Goal: Contribute content: Contribute content

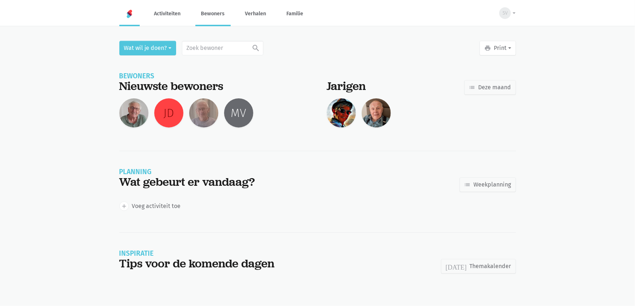
click at [213, 15] on link "Bewoners" at bounding box center [213, 13] width 35 height 24
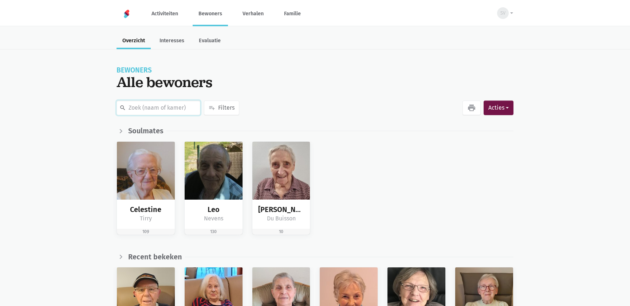
click at [154, 108] on input "text" at bounding box center [159, 107] width 84 height 15
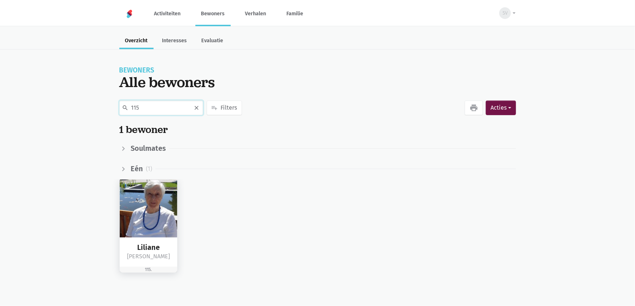
type input "115"
click at [146, 228] on img at bounding box center [149, 208] width 58 height 58
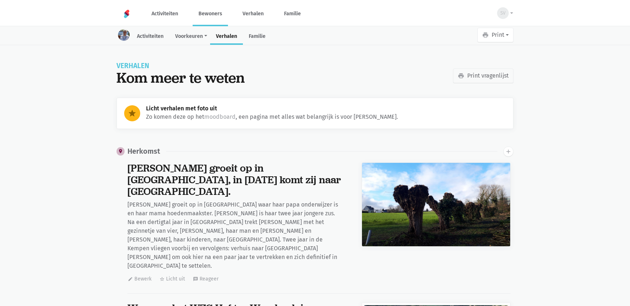
scroll to position [10169, 0]
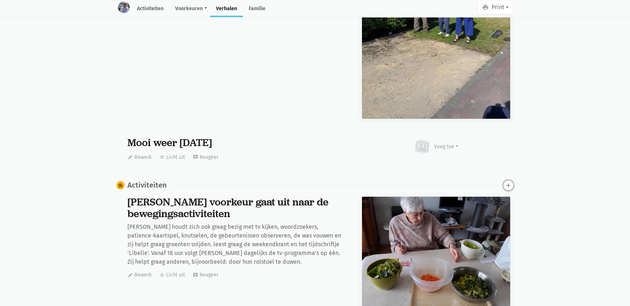
click at [506, 182] on icon "add" at bounding box center [508, 185] width 7 height 7
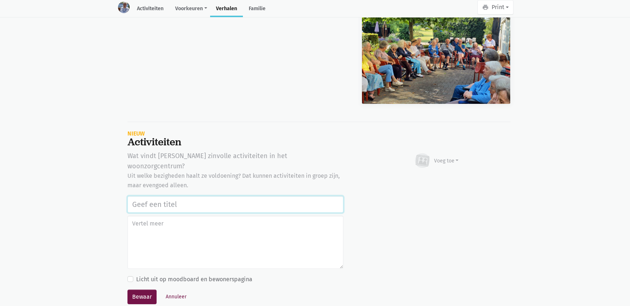
click at [225, 196] on input "text" at bounding box center [235, 204] width 216 height 17
drag, startPoint x: 338, startPoint y: 158, endPoint x: 111, endPoint y: 153, distance: 227.6
type input "Bakes with love actie tvv stichting Alzheimer onderzoek 18/09/2025"
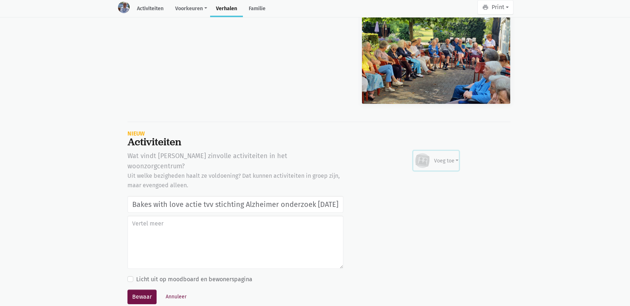
click at [444, 157] on div "Voeg toe" at bounding box center [446, 161] width 25 height 8
click at [430, 175] on link "Afbeelding" at bounding box center [432, 181] width 53 height 12
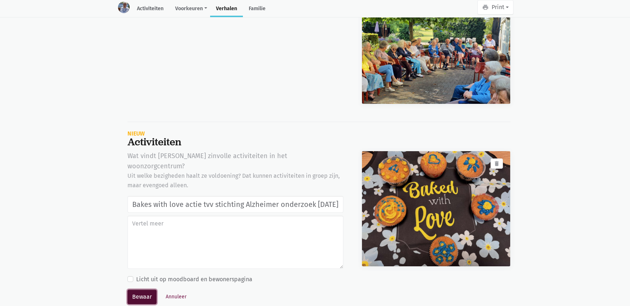
click at [142, 289] on button "Bewaar" at bounding box center [141, 296] width 29 height 15
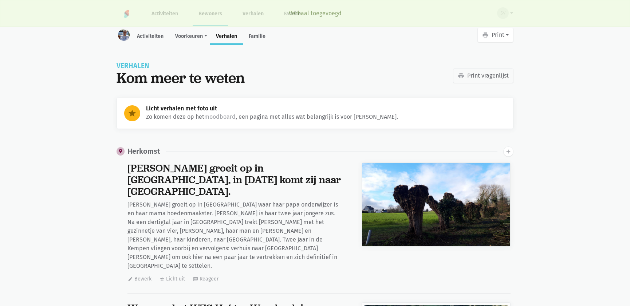
scroll to position [10169, 0]
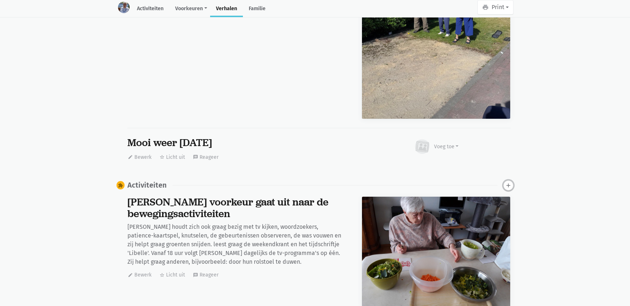
click at [511, 182] on icon "add" at bounding box center [508, 185] width 7 height 7
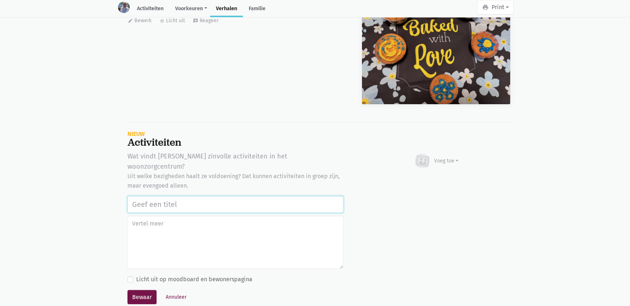
click at [217, 196] on input "text" at bounding box center [235, 204] width 216 height 17
paste input "Bakes with love actie tvv stichting Alzheimer onderzoek 18/09/2025"
type input "Bakes with love actie tvv stichting Alzheimer onderzoek 18/09/2025"
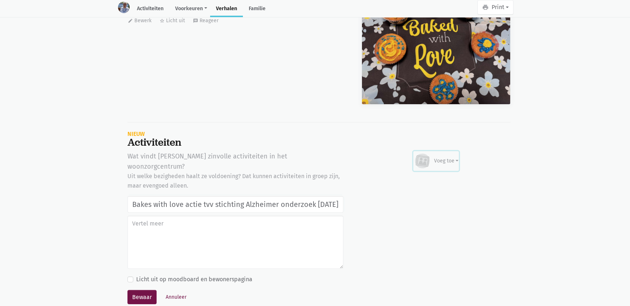
scroll to position [0, 0]
click at [438, 157] on div "Voeg toe" at bounding box center [446, 161] width 25 height 8
click at [433, 176] on link "Afbeelding" at bounding box center [432, 182] width 53 height 12
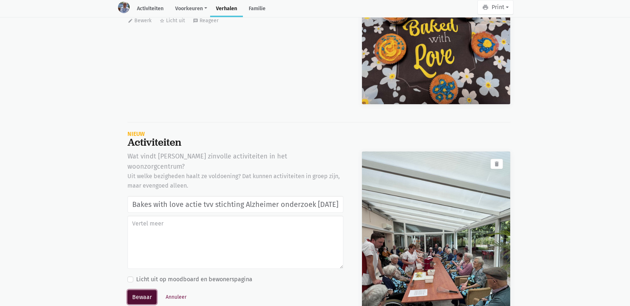
click at [147, 290] on button "Bewaar" at bounding box center [141, 297] width 29 height 15
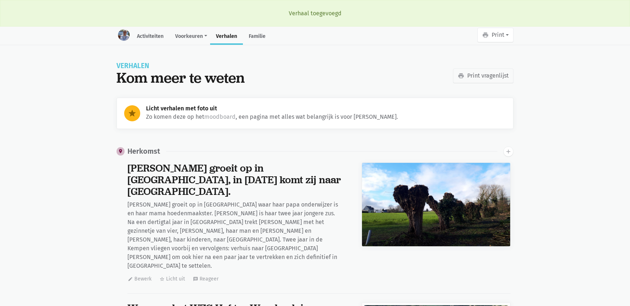
scroll to position [10169, 0]
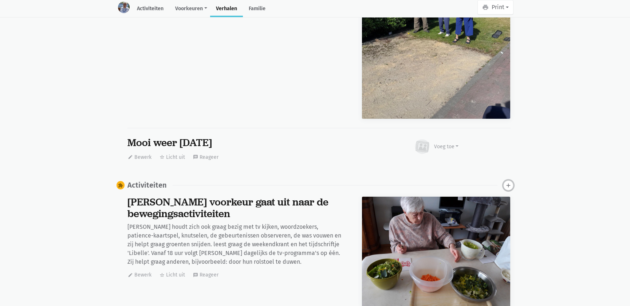
click at [508, 182] on icon "add" at bounding box center [508, 185] width 7 height 7
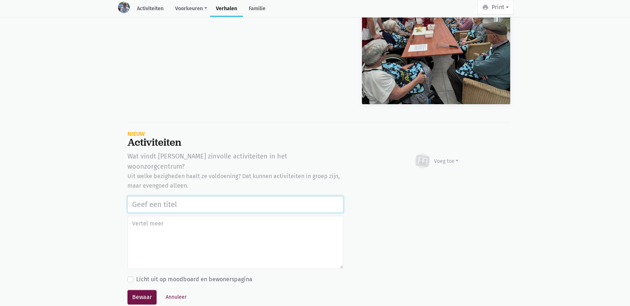
click at [164, 196] on input "text" at bounding box center [235, 204] width 216 height 17
paste input "Bakes with love actie tvv stichting Alzheimer onderzoek 18/09/2025"
type input "Bakes with love actie tvv stichting Alzheimer onderzoek 18/09/2025"
click at [449, 157] on div "Voeg toe" at bounding box center [446, 161] width 25 height 8
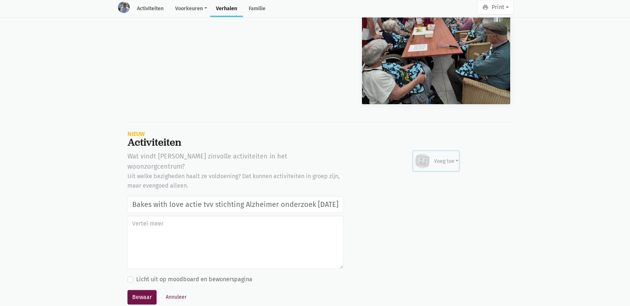
scroll to position [0, 0]
click at [438, 176] on link "Afbeelding" at bounding box center [432, 182] width 53 height 12
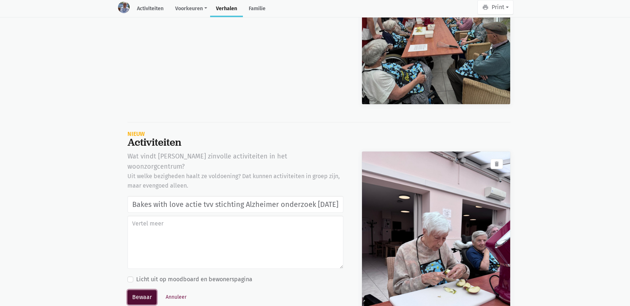
click at [143, 290] on button "Bewaar" at bounding box center [141, 297] width 29 height 15
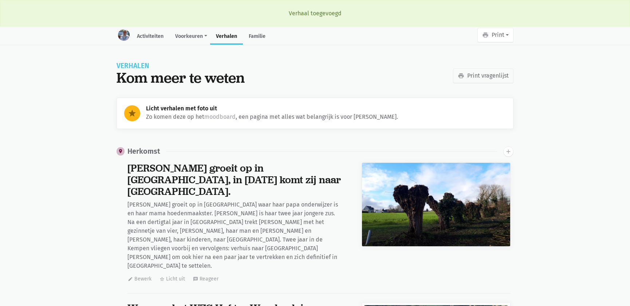
scroll to position [10169, 0]
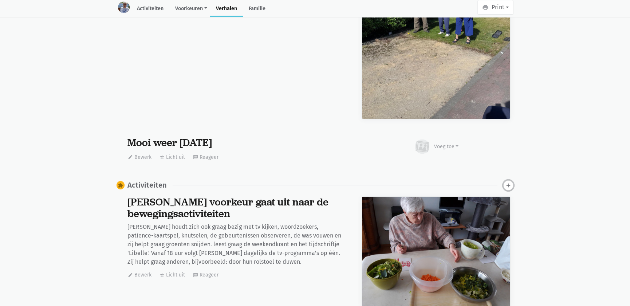
click at [510, 180] on button "add" at bounding box center [508, 185] width 10 height 10
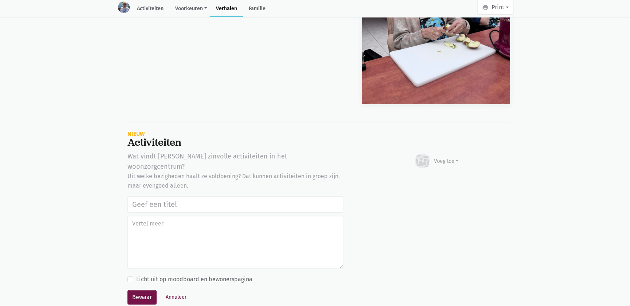
click at [167, 196] on input "text" at bounding box center [235, 204] width 216 height 17
click at [166, 196] on input "text" at bounding box center [235, 204] width 216 height 17
type input "Bakes with love actie tvv stichting Alzheimer onderzoek [DATE]"
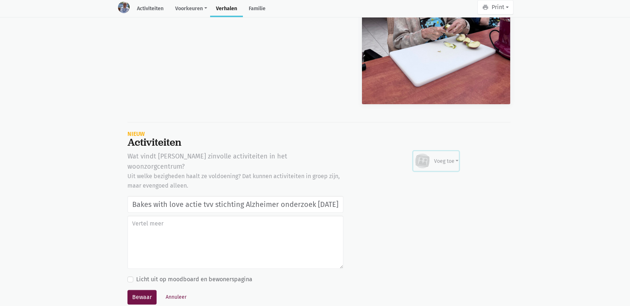
click at [427, 157] on icon at bounding box center [422, 161] width 11 height 9
click at [428, 176] on link "Afbeelding" at bounding box center [432, 182] width 53 height 12
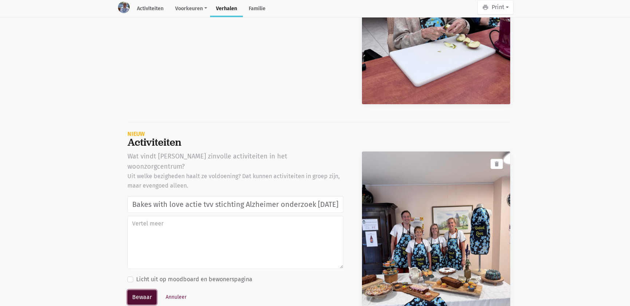
click at [139, 290] on button "Bewaar" at bounding box center [141, 297] width 29 height 15
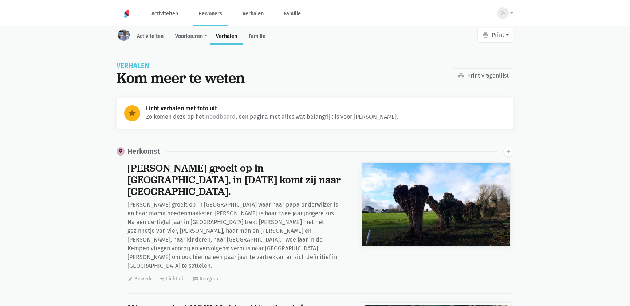
scroll to position [10169, 0]
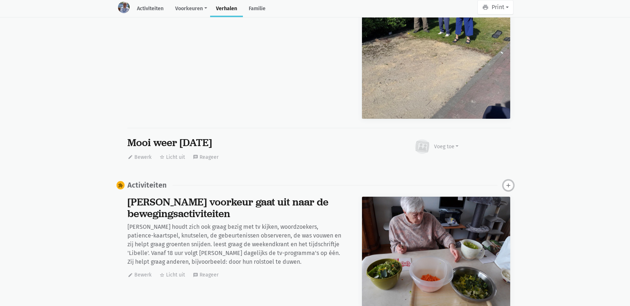
click at [510, 182] on icon "add" at bounding box center [508, 185] width 7 height 7
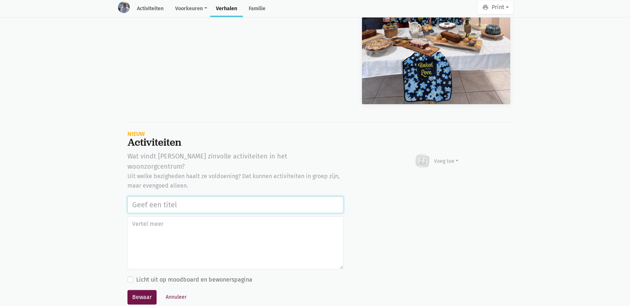
click at [297, 196] on input "text" at bounding box center [235, 204] width 216 height 17
paste input "Bakes with love actie tvv stichting Alzheimer onderzoek [DATE]"
type input "Bakes with love actie tvv stichting Alzheimer onderzoek [DATE]"
click at [427, 154] on icon at bounding box center [422, 161] width 15 height 15
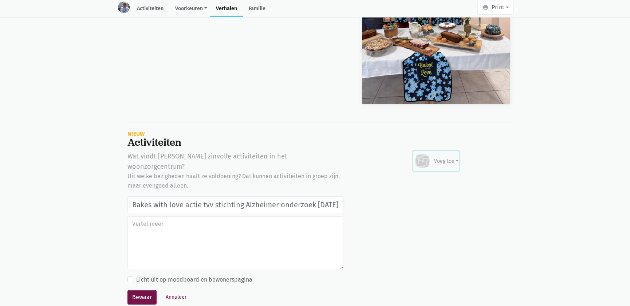
scroll to position [0, 0]
click at [440, 176] on link "Afbeelding" at bounding box center [432, 182] width 53 height 12
click at [174, 291] on button "Annuleer" at bounding box center [175, 296] width 27 height 11
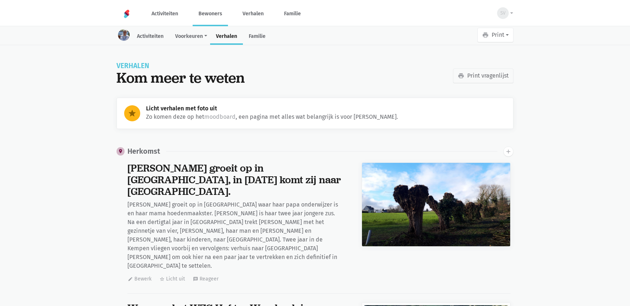
click at [218, 15] on link "Bewoners" at bounding box center [210, 13] width 35 height 24
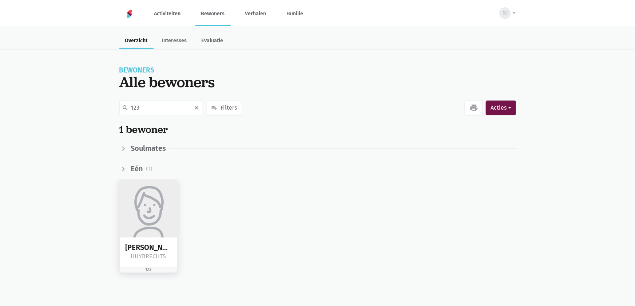
type input "123"
click at [167, 205] on img at bounding box center [149, 208] width 58 height 58
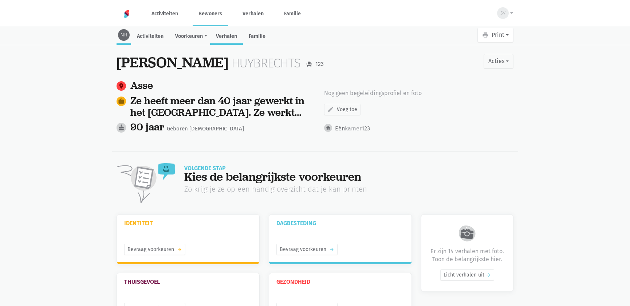
click at [220, 40] on link "Verhalen" at bounding box center [226, 37] width 33 height 16
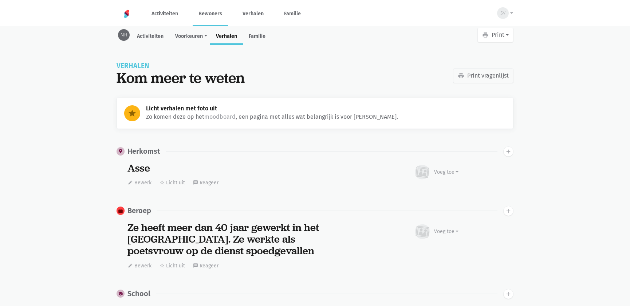
scroll to position [2334, 0]
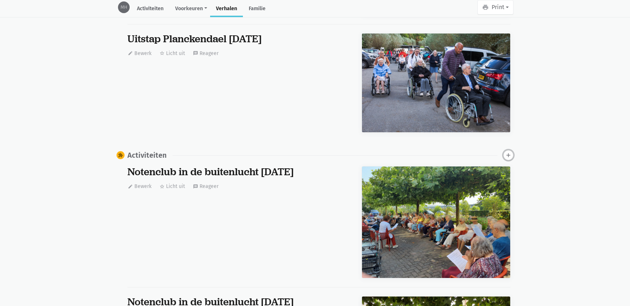
click at [509, 153] on icon "add" at bounding box center [508, 155] width 7 height 7
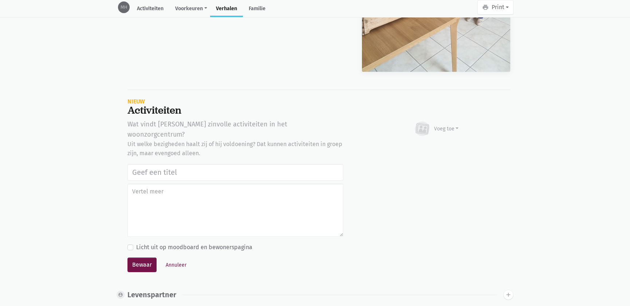
click at [185, 164] on input "text" at bounding box center [235, 172] width 216 height 17
type input "Bakes with love actie tvv stichting Alzheimer onderzoek 18/09/2025"
drag, startPoint x: 450, startPoint y: 126, endPoint x: 447, endPoint y: 138, distance: 12.4
click at [450, 126] on div "Voeg toe" at bounding box center [446, 129] width 25 height 8
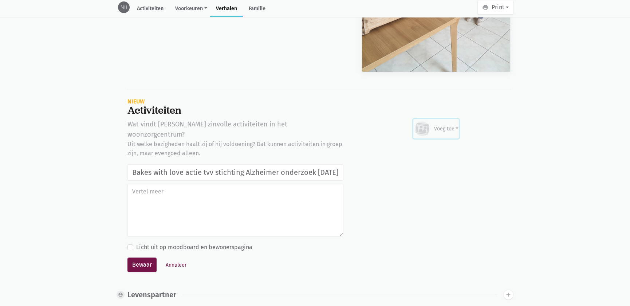
scroll to position [0, 0]
click at [436, 146] on link "Afbeelding" at bounding box center [432, 150] width 53 height 12
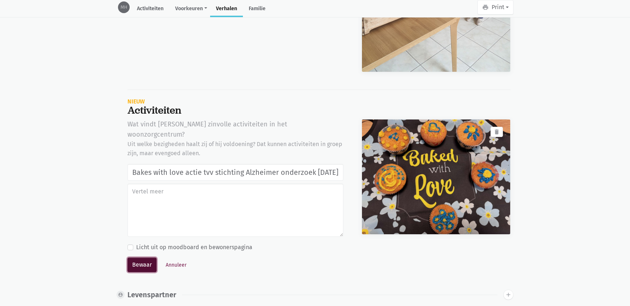
click at [146, 257] on button "Bewaar" at bounding box center [141, 264] width 29 height 15
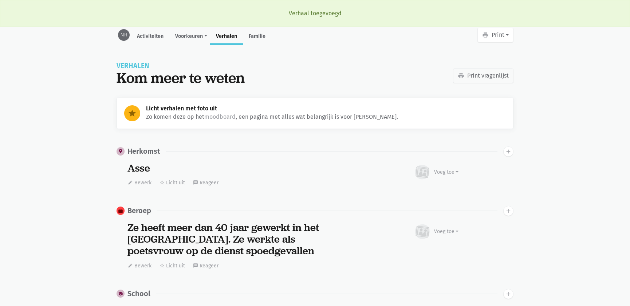
scroll to position [2334, 0]
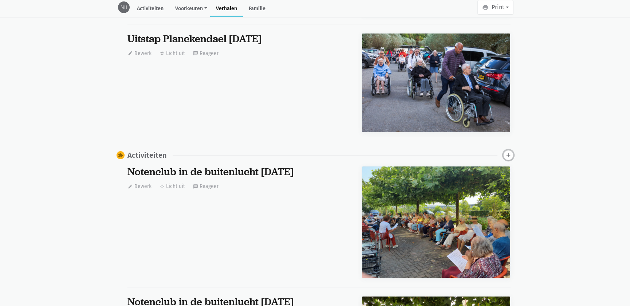
click at [510, 152] on icon "add" at bounding box center [508, 155] width 7 height 7
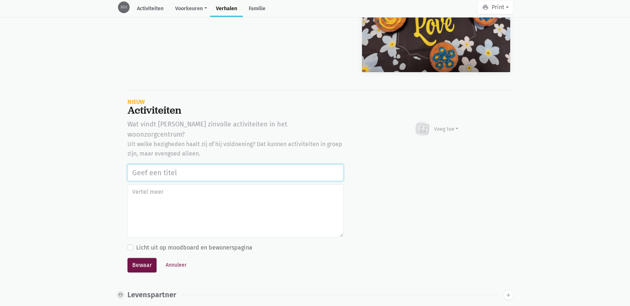
click at [214, 164] on input "text" at bounding box center [235, 172] width 216 height 17
paste input "Bakes with love actie tvv stichting Alzheimer onderzoek 18/09/2025"
type input "Bakes with love actie tvv stichting Alzheimer onderzoek 18/09/2025"
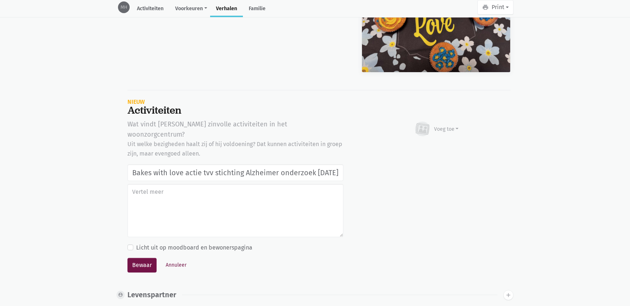
click at [459, 124] on div "Voeg toe Afbeelding Youtube video Bezig met uploaden…" at bounding box center [436, 129] width 149 height 20
click at [443, 128] on div "Voeg toe" at bounding box center [446, 129] width 25 height 8
click at [438, 144] on link "Afbeelding" at bounding box center [432, 150] width 53 height 12
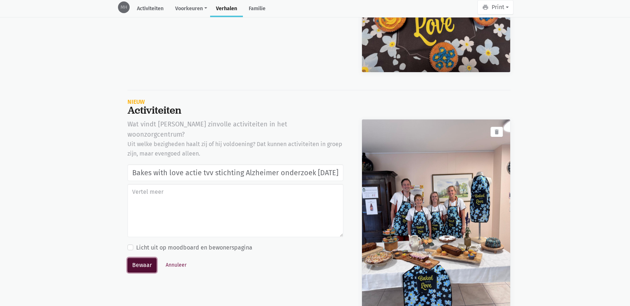
click at [143, 258] on button "Bewaar" at bounding box center [141, 265] width 29 height 15
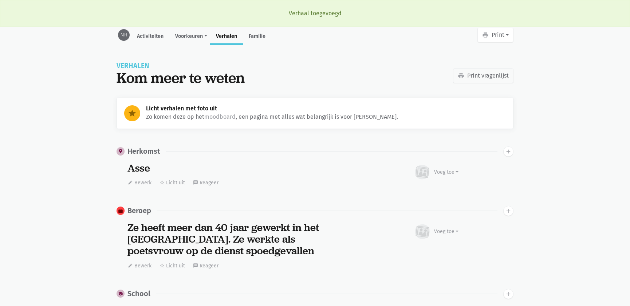
scroll to position [2334, 0]
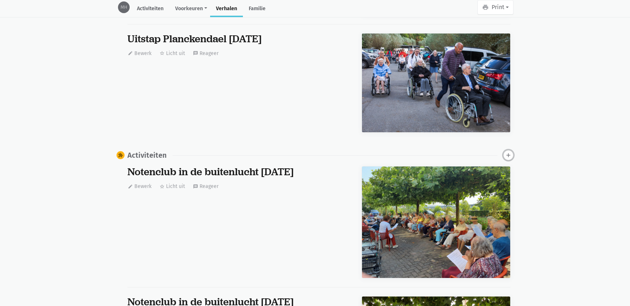
click at [509, 152] on icon "add" at bounding box center [508, 155] width 7 height 7
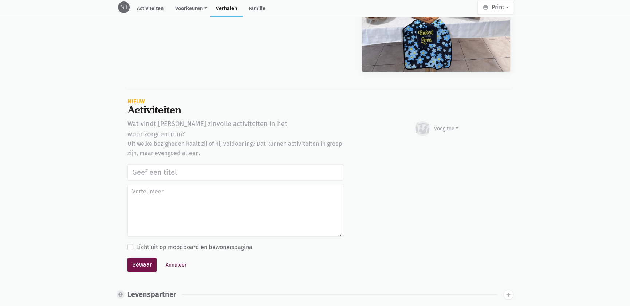
click at [202, 164] on input "text" at bounding box center [235, 172] width 216 height 17
type input "Bakes with love actie tvv stichting Alzheimer onderzoek [DATE]"
click at [455, 128] on div "Voeg toe" at bounding box center [446, 129] width 25 height 8
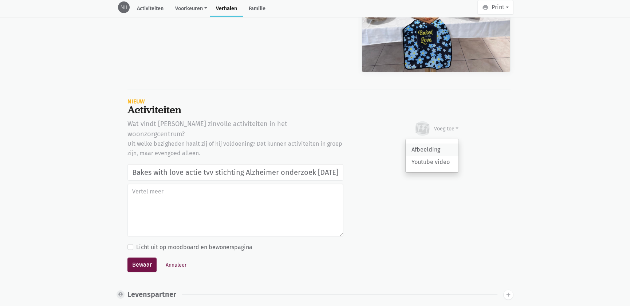
click at [430, 144] on link "Afbeelding" at bounding box center [432, 149] width 53 height 12
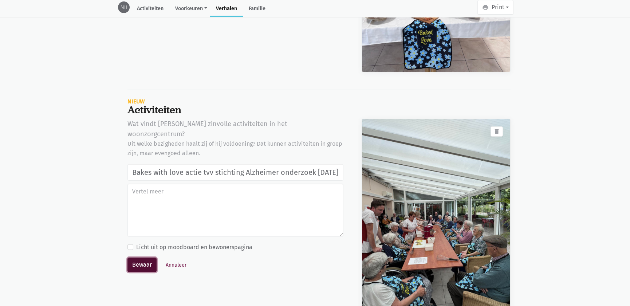
click at [139, 257] on button "Bewaar" at bounding box center [141, 264] width 29 height 15
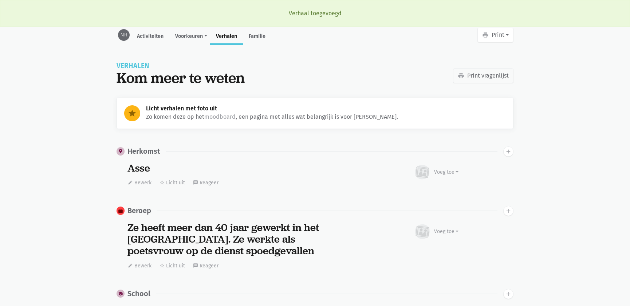
scroll to position [2334, 0]
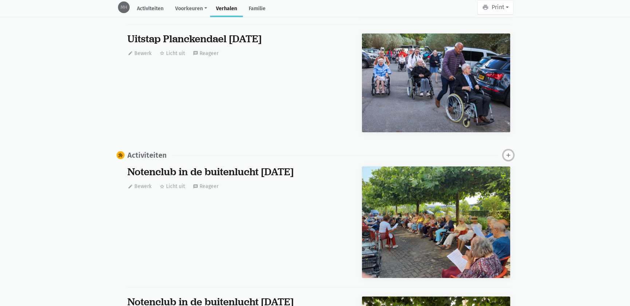
click at [507, 152] on icon "add" at bounding box center [508, 155] width 7 height 7
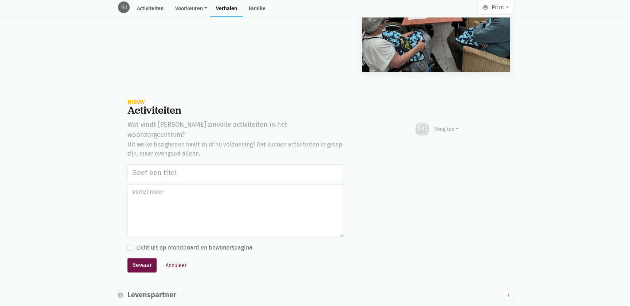
click at [238, 164] on input "text" at bounding box center [235, 172] width 216 height 17
type input "Bakes with love actie tvv stichting Alzheimer onderzoek [DATE]"
click at [437, 129] on div "Voeg toe" at bounding box center [446, 129] width 25 height 8
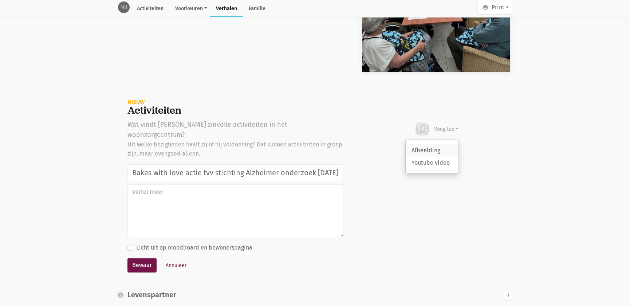
click at [433, 144] on link "Afbeelding" at bounding box center [432, 150] width 53 height 12
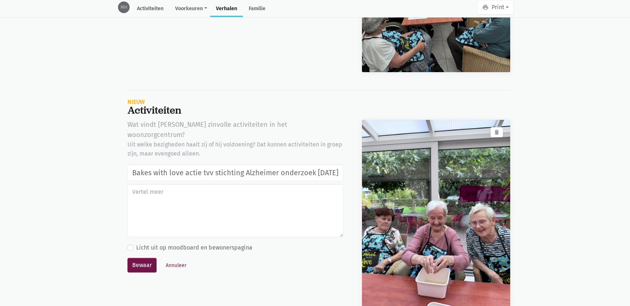
click at [135, 261] on div "Wat vindt Maria zinvolle activiteiten in het woonzorgcentrum? Uit welke bezighe…" at bounding box center [235, 222] width 234 height 207
click at [137, 258] on button "Bewaar" at bounding box center [141, 265] width 29 height 15
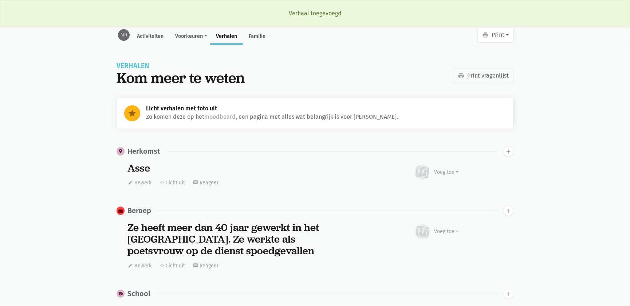
scroll to position [2334, 0]
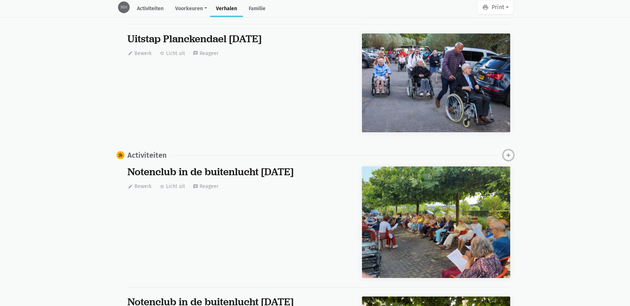
click at [507, 156] on icon "add" at bounding box center [508, 155] width 7 height 7
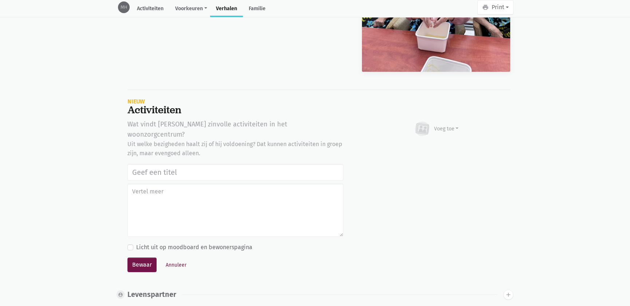
click at [185, 164] on input "text" at bounding box center [235, 172] width 216 height 17
type input "Bakes with love actie tvv stichting Alzheimer onderzoek [DATE]"
click at [428, 124] on icon at bounding box center [422, 128] width 11 height 9
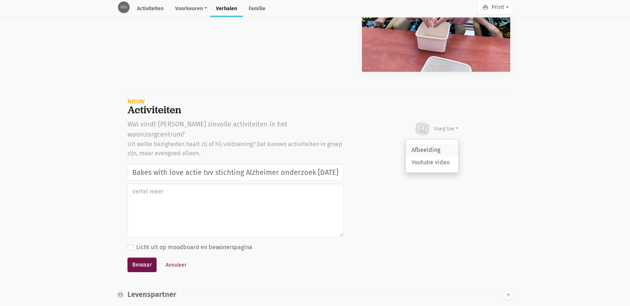
click at [442, 145] on link "Afbeelding" at bounding box center [432, 150] width 53 height 12
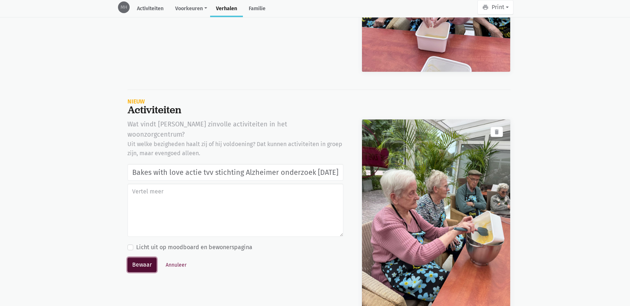
click at [146, 257] on button "Bewaar" at bounding box center [141, 264] width 29 height 15
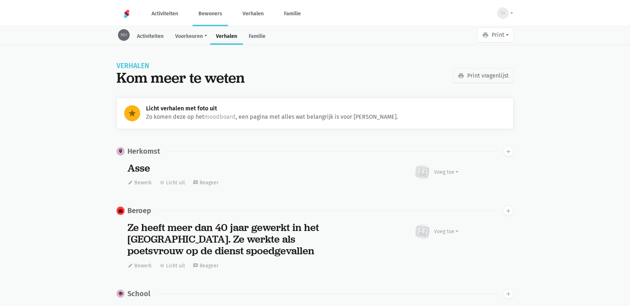
scroll to position [2334, 0]
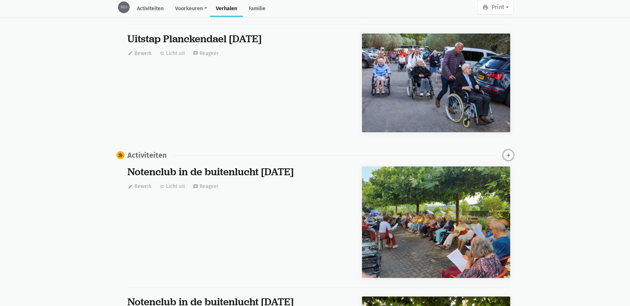
click at [505, 153] on icon "add" at bounding box center [508, 155] width 7 height 7
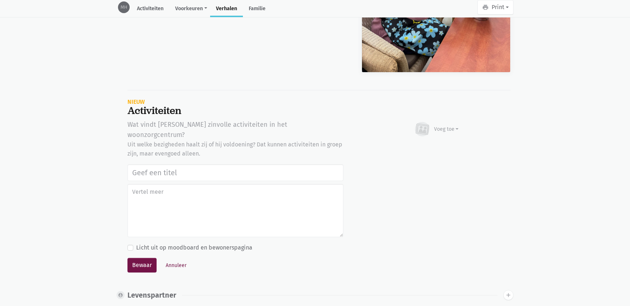
click at [246, 164] on input "text" at bounding box center [235, 172] width 216 height 17
type input "Bakes with love actie tvv stichting Alzheimer onderzoek 18/09/2025"
click at [456, 126] on div "Voeg toe" at bounding box center [446, 129] width 25 height 8
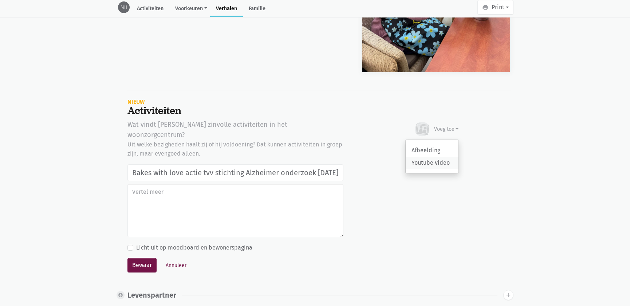
click at [433, 156] on link "Youtube video" at bounding box center [432, 162] width 53 height 12
click at [445, 127] on div "Voeg toe" at bounding box center [446, 129] width 25 height 8
click at [435, 144] on link "Afbeelding" at bounding box center [432, 150] width 53 height 12
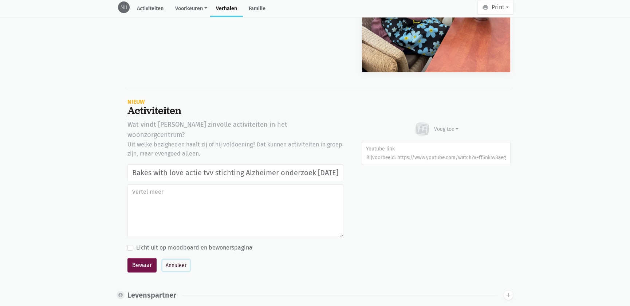
click at [172, 260] on button "Annuleer" at bounding box center [175, 265] width 27 height 11
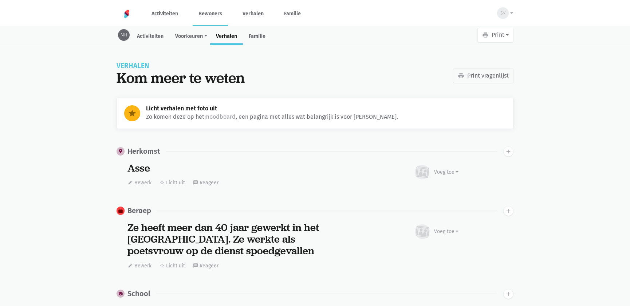
click at [194, 14] on link "Bewoners" at bounding box center [210, 13] width 35 height 24
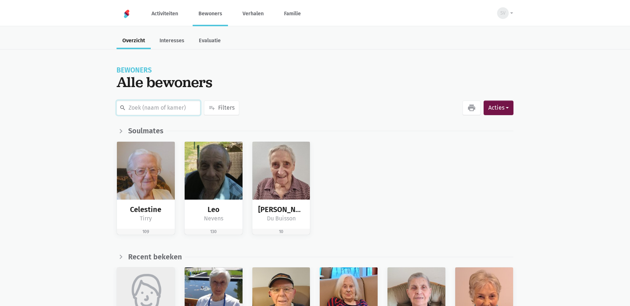
click at [146, 109] on input "text" at bounding box center [159, 107] width 84 height 15
type input "4"
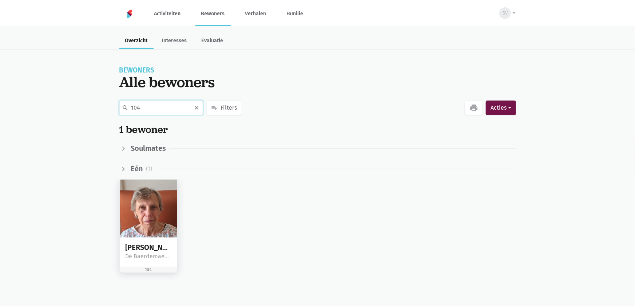
type input "104"
click at [159, 215] on img at bounding box center [149, 208] width 58 height 58
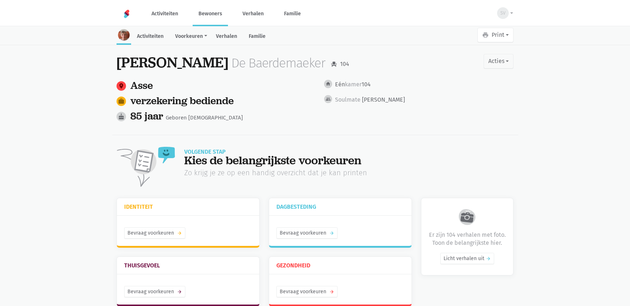
click at [228, 36] on link "Verhalen" at bounding box center [226, 37] width 33 height 16
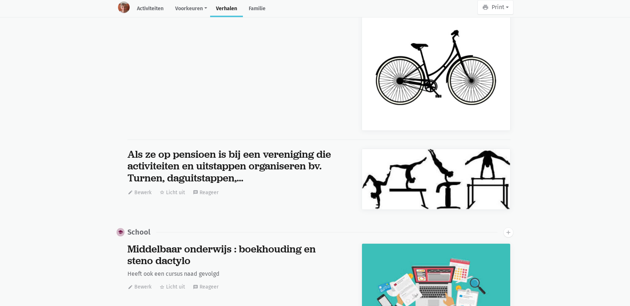
scroll to position [6042, 0]
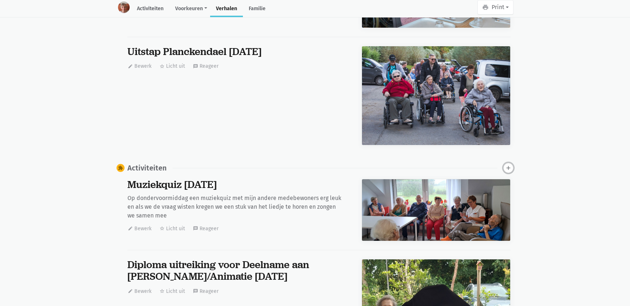
click at [510, 165] on icon "add" at bounding box center [508, 168] width 7 height 7
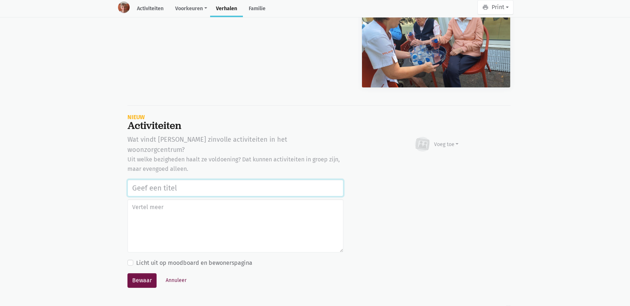
click at [192, 179] on input "text" at bounding box center [235, 187] width 216 height 17
paste input "Bakes with love actie tvv stichting Alzheimer onderzoek [DATE]"
type input "Bakes with love actie tvv stichting Alzheimer onderzoek [DATE]"
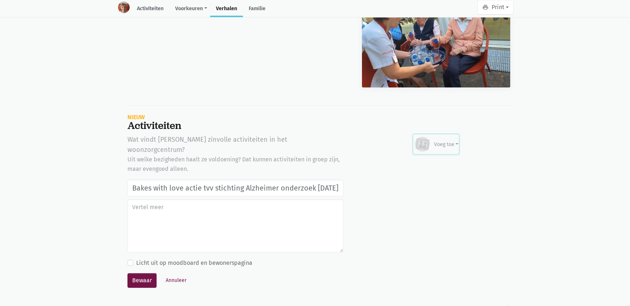
click at [447, 141] on div "Voeg toe" at bounding box center [446, 145] width 25 height 8
click at [445, 159] on link "Afbeelding" at bounding box center [432, 165] width 53 height 12
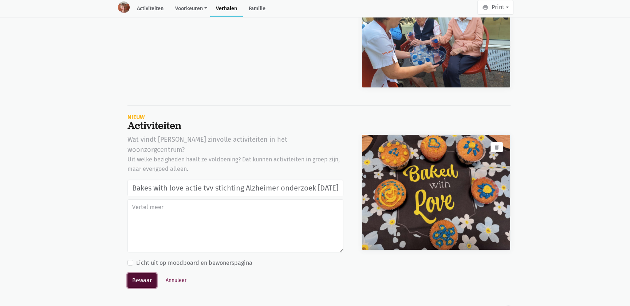
click at [134, 273] on button "Bewaar" at bounding box center [141, 280] width 29 height 15
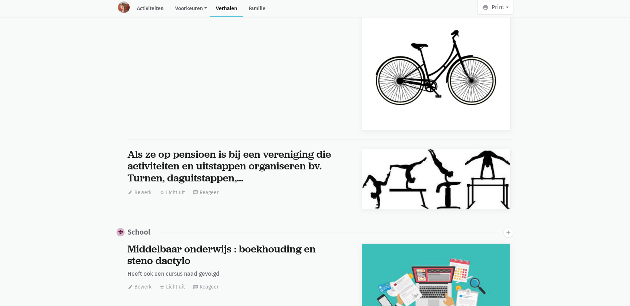
scroll to position [6042, 0]
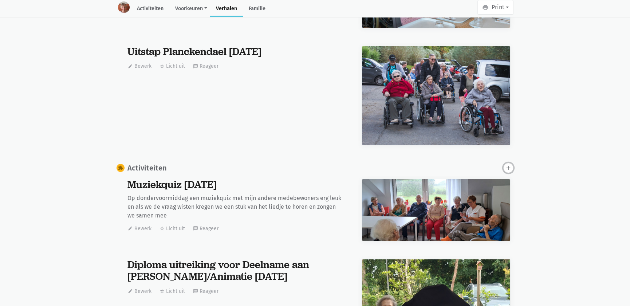
click at [509, 165] on icon "add" at bounding box center [508, 168] width 7 height 7
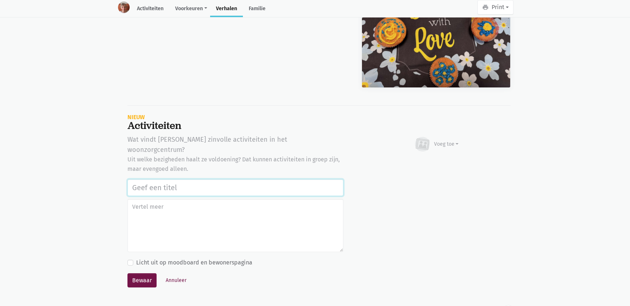
click at [224, 179] on input "text" at bounding box center [235, 187] width 216 height 17
paste input "Bakes with love actie tvv stichting Alzheimer onderzoek 18/09/2025"
type input "Bakes with love actie tvv stichting Alzheimer onderzoek 18/09/2025"
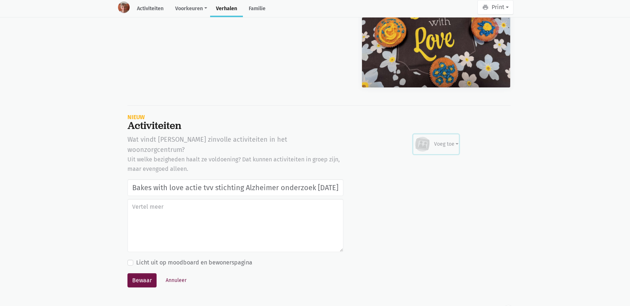
scroll to position [0, 0]
click at [453, 140] on div "Voeg toe" at bounding box center [446, 144] width 25 height 8
click at [438, 159] on link "Afbeelding" at bounding box center [432, 165] width 53 height 12
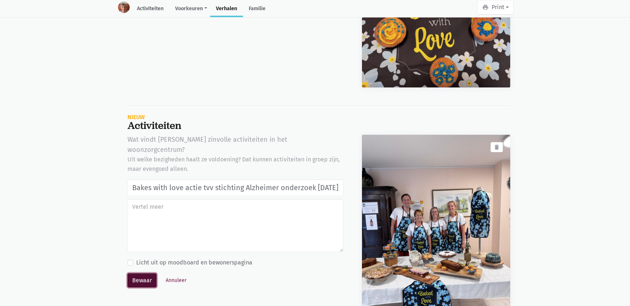
click at [133, 273] on button "Bewaar" at bounding box center [141, 280] width 29 height 15
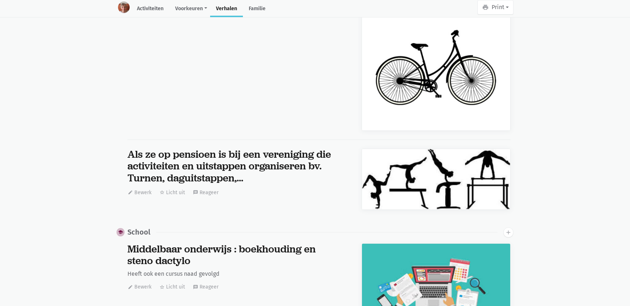
scroll to position [6042, 0]
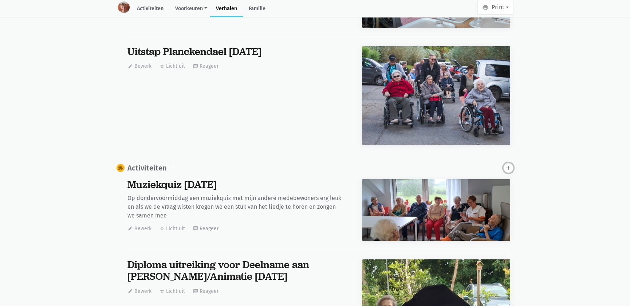
click at [510, 165] on icon "add" at bounding box center [508, 168] width 7 height 7
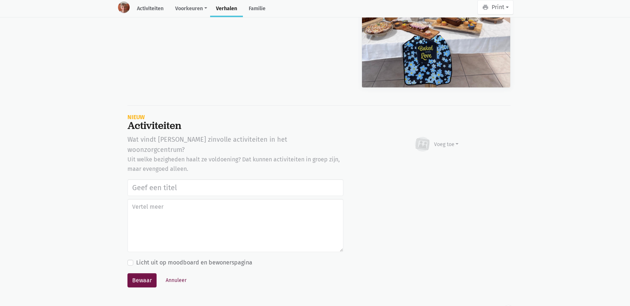
click at [228, 179] on input "text" at bounding box center [235, 187] width 216 height 17
type input "Bakes with love actie tvv stichting Alzheimer onderzoek [DATE]"
click at [442, 141] on div "Voeg toe" at bounding box center [446, 145] width 25 height 8
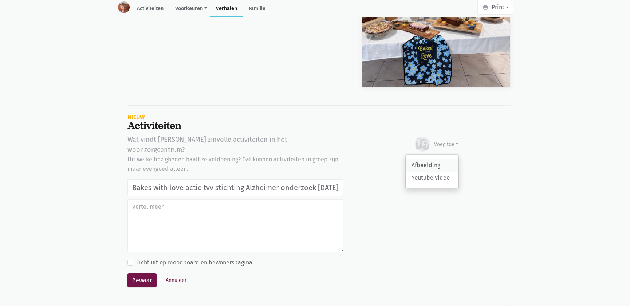
click at [440, 159] on link "Afbeelding" at bounding box center [432, 165] width 53 height 12
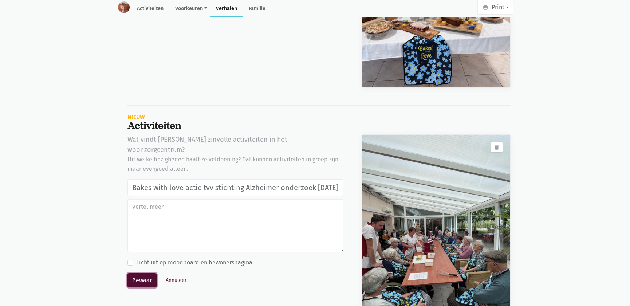
click at [150, 273] on button "Bewaar" at bounding box center [141, 280] width 29 height 15
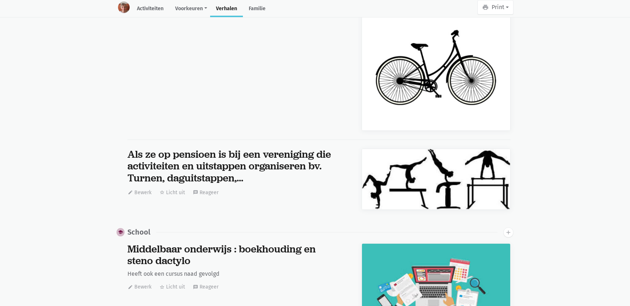
scroll to position [6042, 0]
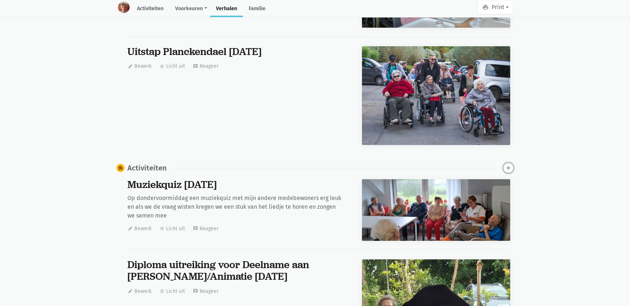
click at [509, 165] on icon "add" at bounding box center [508, 168] width 7 height 7
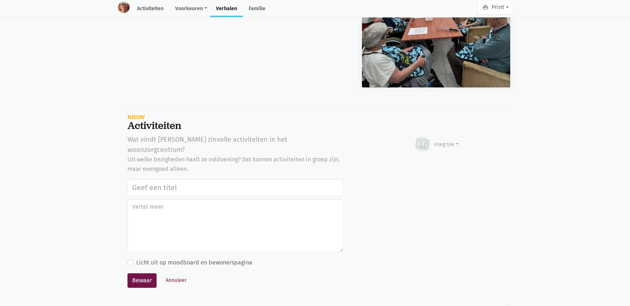
click at [197, 179] on input "text" at bounding box center [235, 187] width 216 height 17
type input "Bakes with love actie tvv stichting Alzheimer onderzoek 18/09/2025"
click at [454, 141] on div "Voeg toe" at bounding box center [446, 145] width 25 height 8
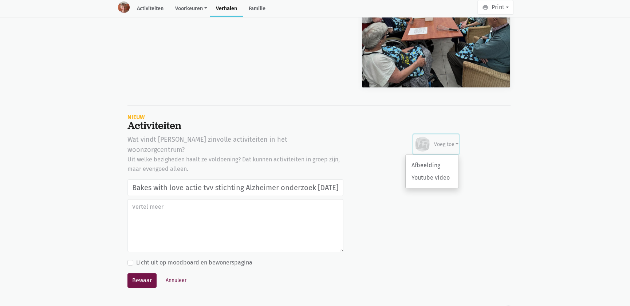
scroll to position [0, 0]
click at [440, 159] on link "Afbeelding" at bounding box center [432, 165] width 53 height 12
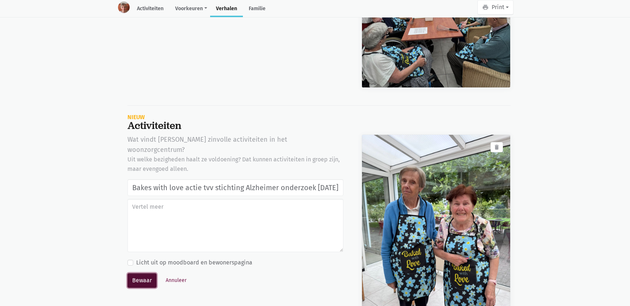
click at [136, 273] on button "Bewaar" at bounding box center [141, 280] width 29 height 15
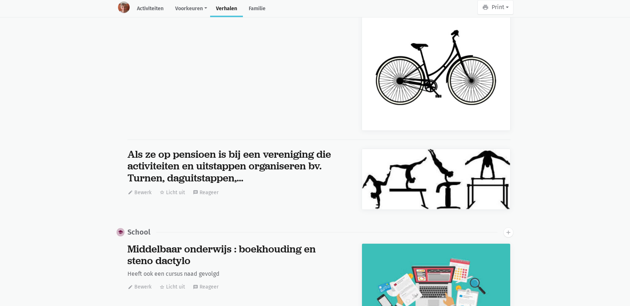
scroll to position [6042, 0]
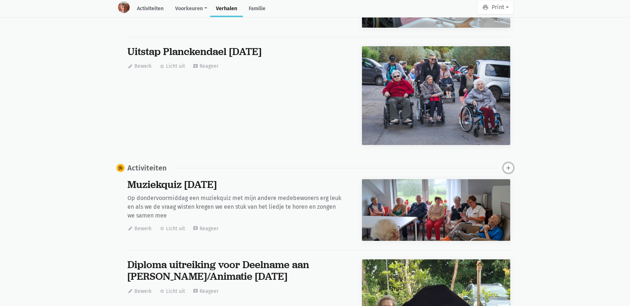
click at [509, 165] on icon "add" at bounding box center [508, 168] width 7 height 7
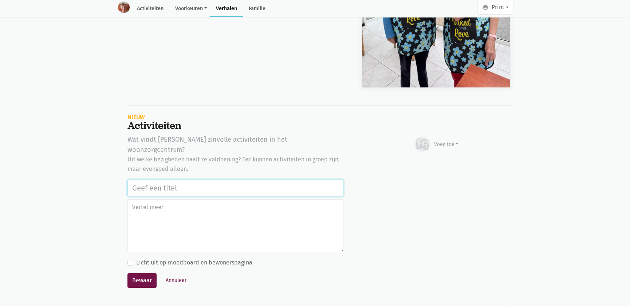
click at [222, 179] on input "text" at bounding box center [235, 187] width 216 height 17
paste input "Bakes with love actie tvv stichting Alzheimer onderzoek [DATE]"
type input "Bakes with love actie tvv stichting Alzheimer onderzoek [DATE]"
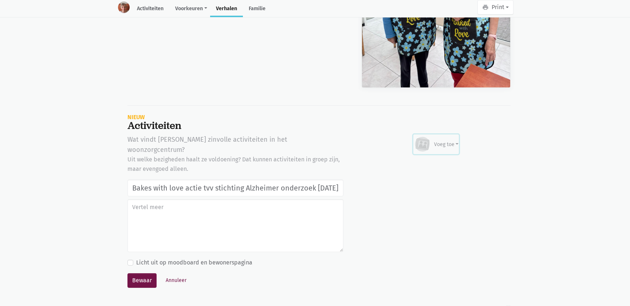
scroll to position [0, 0]
click at [434, 136] on div "Voeg toe" at bounding box center [436, 144] width 45 height 16
click at [433, 159] on link "Afbeelding" at bounding box center [432, 165] width 53 height 12
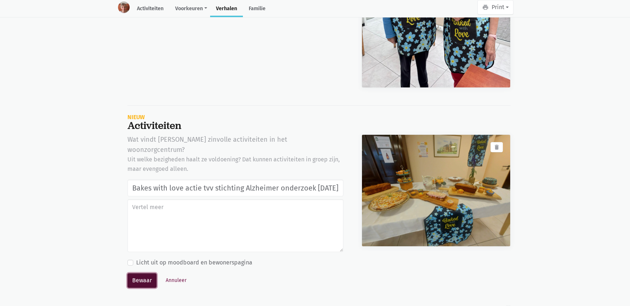
click at [137, 273] on button "Bewaar" at bounding box center [141, 280] width 29 height 15
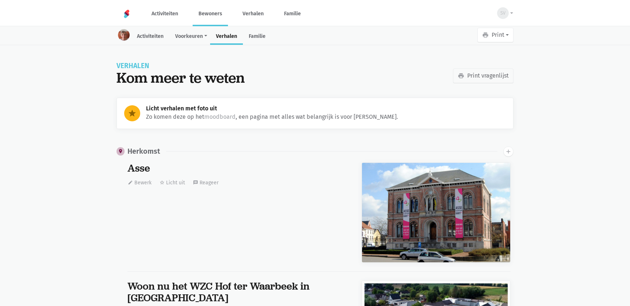
click at [212, 15] on link "Bewoners" at bounding box center [210, 13] width 35 height 24
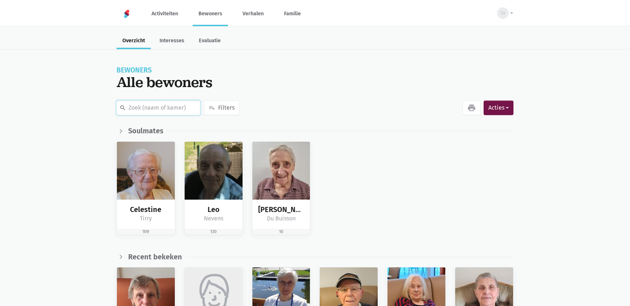
click at [175, 105] on input "text" at bounding box center [159, 107] width 84 height 15
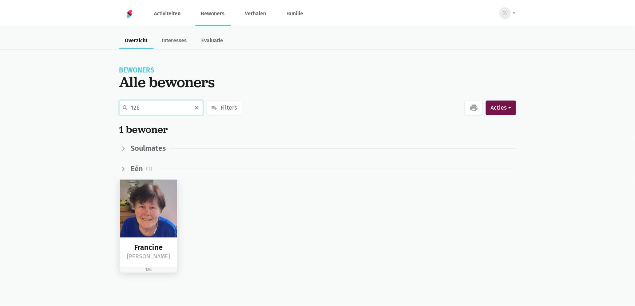
type input "126"
click at [135, 204] on img at bounding box center [149, 208] width 58 height 58
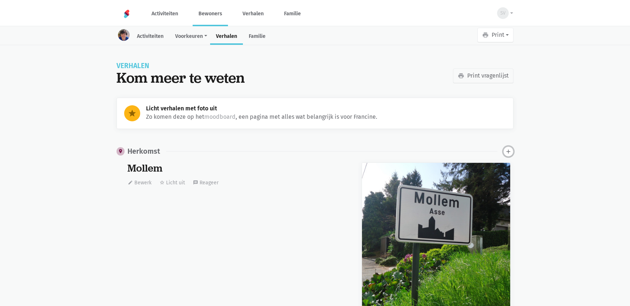
click at [508, 151] on icon "add" at bounding box center [508, 151] width 7 height 7
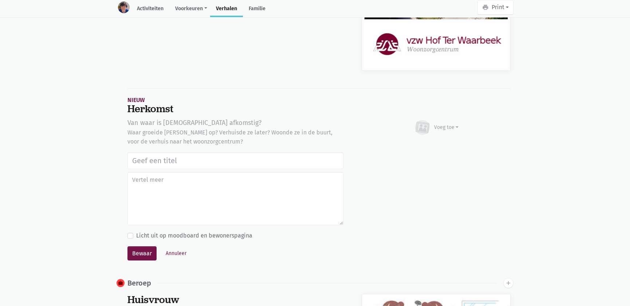
click at [223, 159] on input "text" at bounding box center [235, 160] width 216 height 17
type input "Bakes with love actie tvv stichting Alzheimer onderzoek 18/09/2025"
click at [439, 130] on div "Voeg toe" at bounding box center [446, 127] width 25 height 8
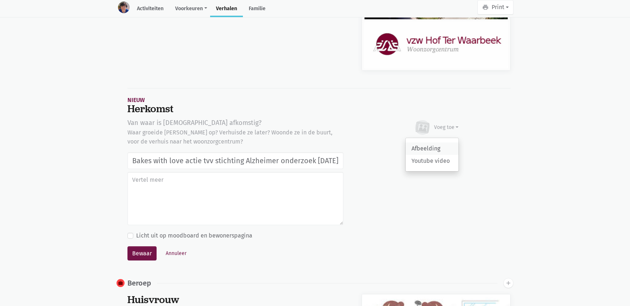
click at [430, 150] on link "Afbeelding" at bounding box center [432, 148] width 53 height 12
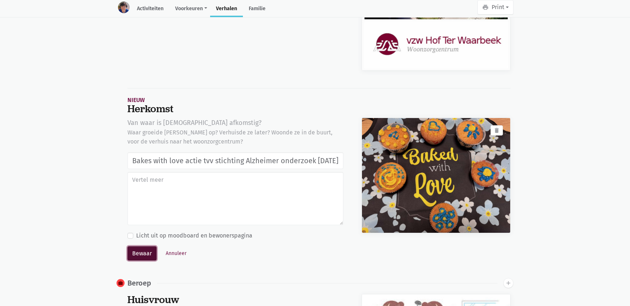
click at [142, 254] on button "Bewaar" at bounding box center [141, 253] width 29 height 15
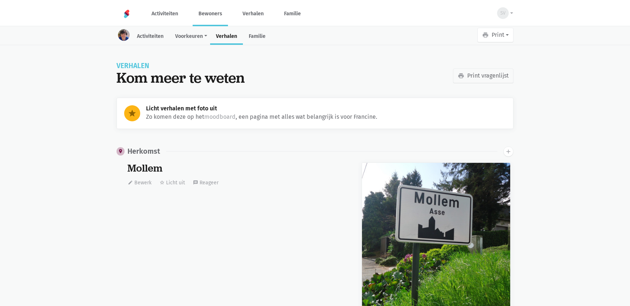
scroll to position [7749, 0]
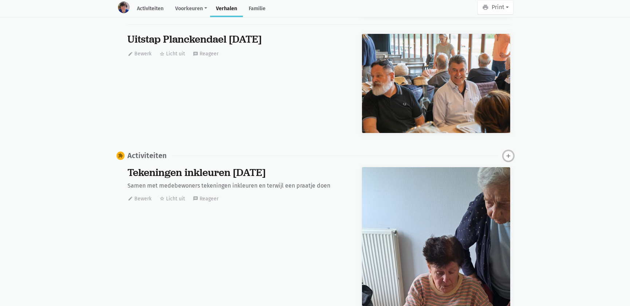
click at [505, 154] on icon "add" at bounding box center [508, 156] width 7 height 7
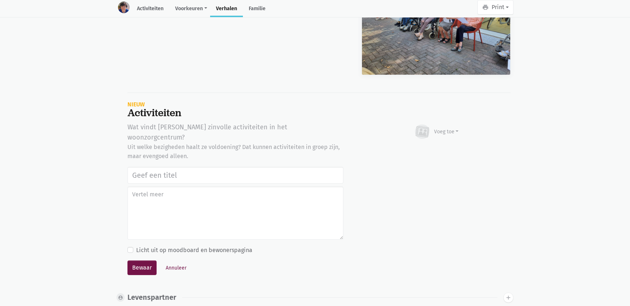
click at [146, 167] on input "text" at bounding box center [235, 175] width 216 height 17
type input "Bakes with love actie tvv stichting Alzheimer onderzoek [DATE]"
click at [447, 128] on div "Voeg toe" at bounding box center [446, 132] width 25 height 8
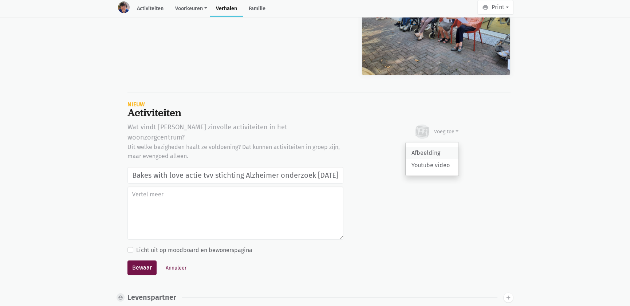
click at [445, 149] on link "Afbeelding" at bounding box center [432, 153] width 53 height 12
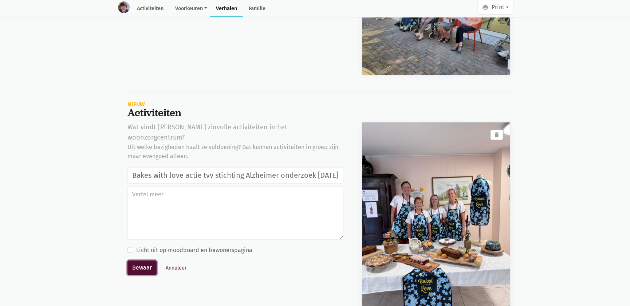
click at [140, 260] on button "Bewaar" at bounding box center [141, 267] width 29 height 15
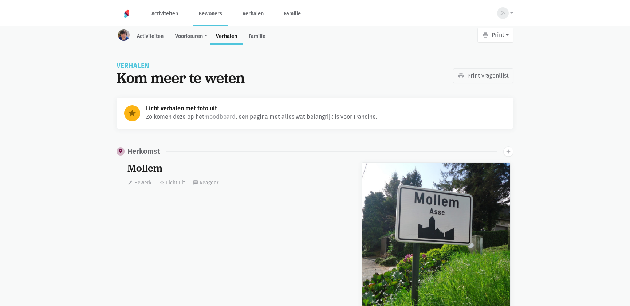
scroll to position [7749, 0]
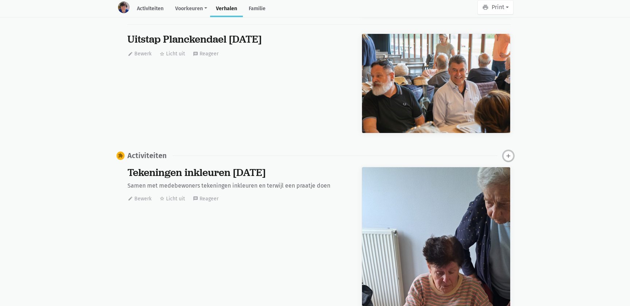
click at [508, 153] on icon "add" at bounding box center [508, 156] width 7 height 7
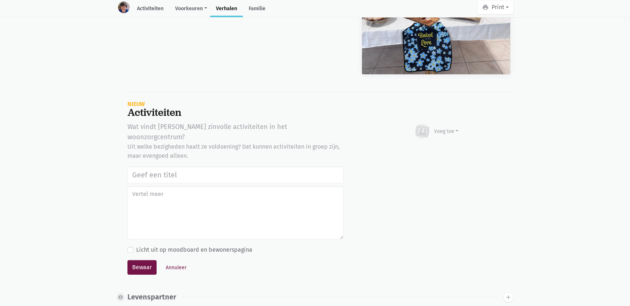
click at [239, 166] on input "text" at bounding box center [235, 174] width 216 height 17
type input "Bakes with love actie tvv stichting Alzheimer onderzoek [DATE]"
click at [446, 123] on div "Voeg toe" at bounding box center [436, 131] width 45 height 16
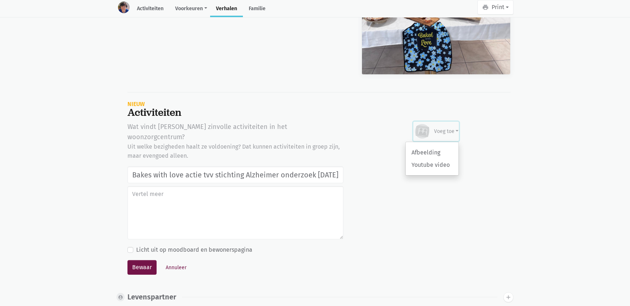
scroll to position [0, 0]
click at [426, 148] on link "Afbeelding" at bounding box center [432, 152] width 53 height 12
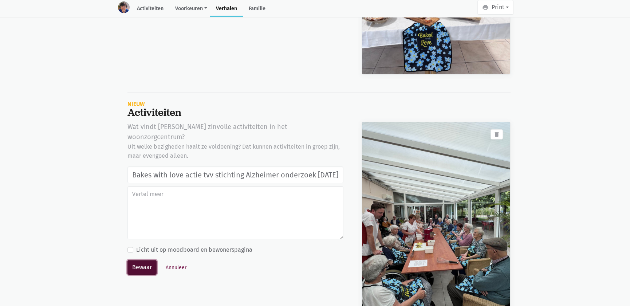
click at [147, 260] on button "Bewaar" at bounding box center [141, 267] width 29 height 15
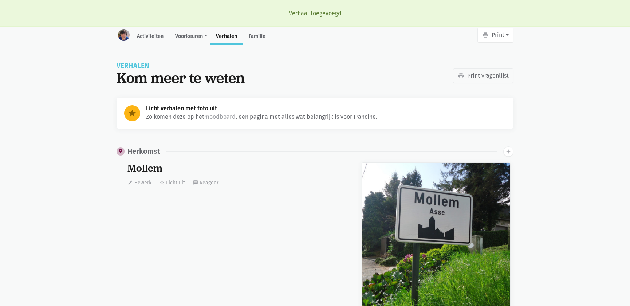
scroll to position [7749, 0]
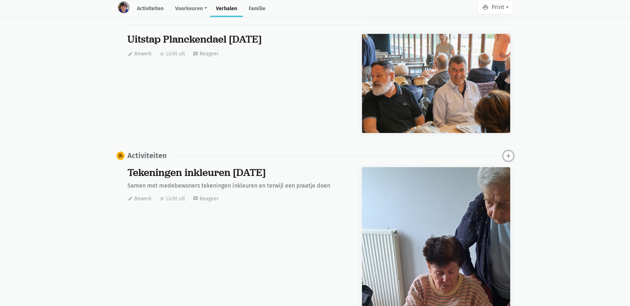
click at [506, 153] on icon "add" at bounding box center [508, 156] width 7 height 7
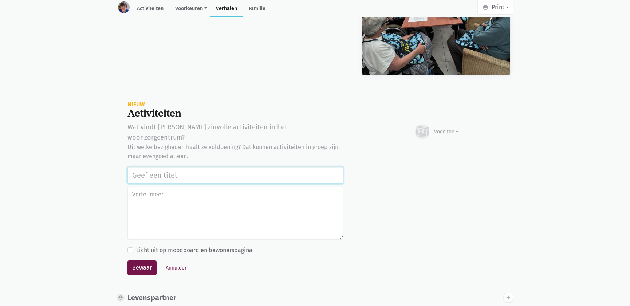
click at [144, 167] on input "text" at bounding box center [235, 175] width 216 height 17
paste input "Bakes with love actie tvv stichting Alzheimer onderzoek 18/09/2025"
type input "Bakes with love actie tvv stichting Alzheimer onderzoek 18/09/2025"
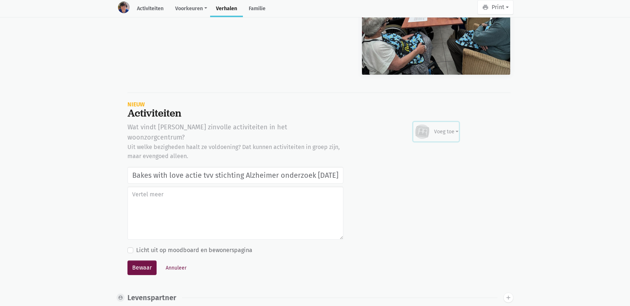
click at [451, 128] on div "Voeg toe" at bounding box center [446, 132] width 25 height 8
click at [437, 147] on link "Afbeelding" at bounding box center [432, 153] width 53 height 12
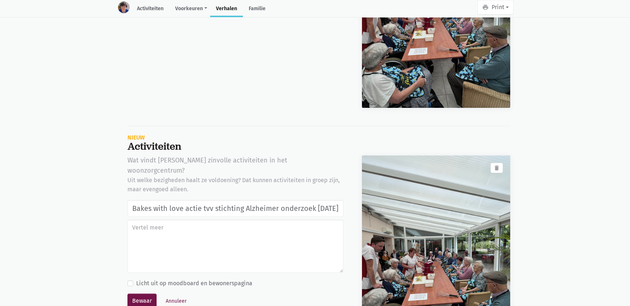
scroll to position [23750, 0]
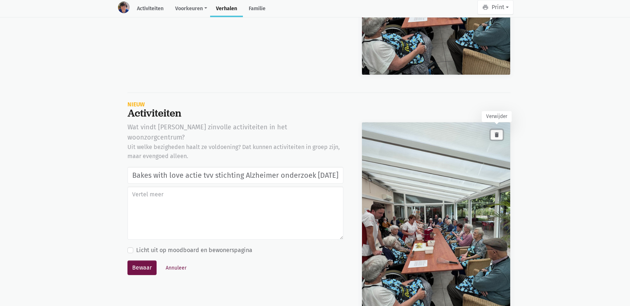
click at [495, 131] on icon "delete" at bounding box center [496, 134] width 7 height 7
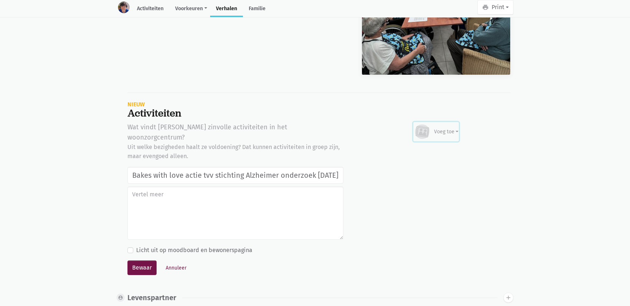
click at [439, 129] on div "Voeg toe" at bounding box center [446, 132] width 25 height 8
click at [431, 147] on link "Afbeelding" at bounding box center [432, 153] width 53 height 12
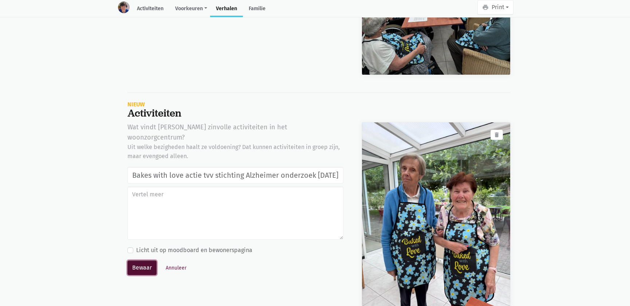
click at [148, 260] on button "Bewaar" at bounding box center [141, 267] width 29 height 15
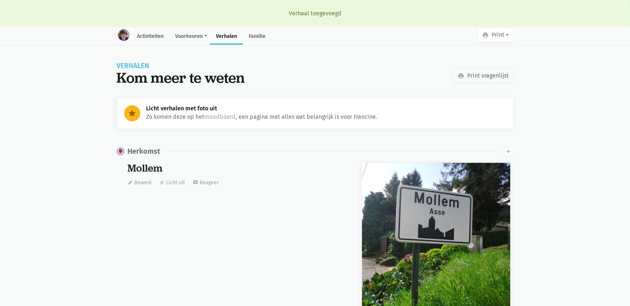
scroll to position [7749, 0]
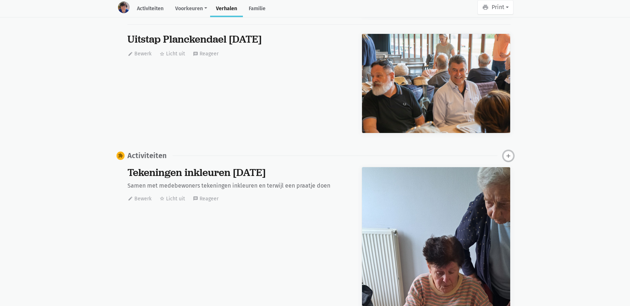
click at [510, 155] on icon "add" at bounding box center [508, 156] width 7 height 7
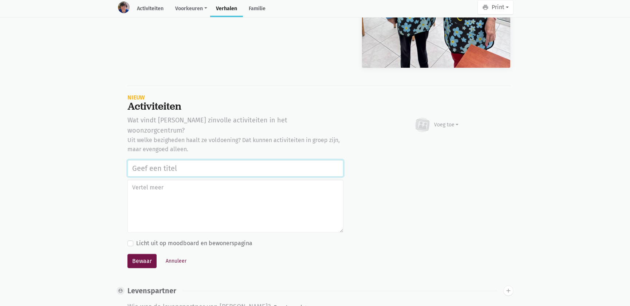
scroll to position [23966, 0]
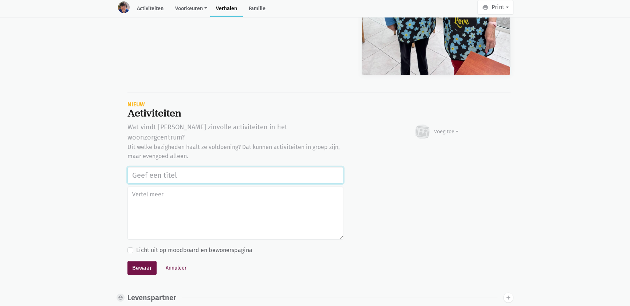
click at [247, 167] on input "text" at bounding box center [235, 175] width 216 height 17
paste input "Bakes with love actie tvv stichting Alzheimer onderzoek 18/09/2025"
type input "Bakes with love actie tvv stichting Alzheimer onderzoek 18/09/2025"
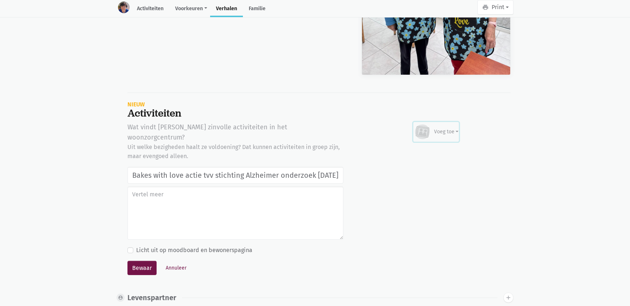
drag, startPoint x: 445, startPoint y: 122, endPoint x: 442, endPoint y: 136, distance: 14.4
click at [445, 124] on div "Voeg toe" at bounding box center [436, 132] width 45 height 16
click at [439, 147] on link "Afbeelding" at bounding box center [432, 153] width 53 height 12
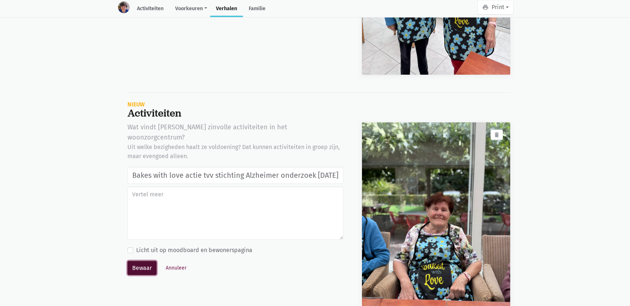
click at [137, 261] on button "Bewaar" at bounding box center [141, 268] width 29 height 15
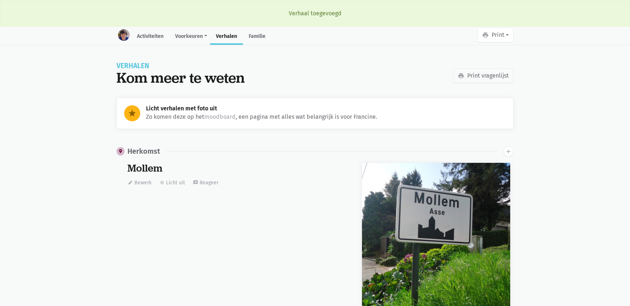
scroll to position [7749, 0]
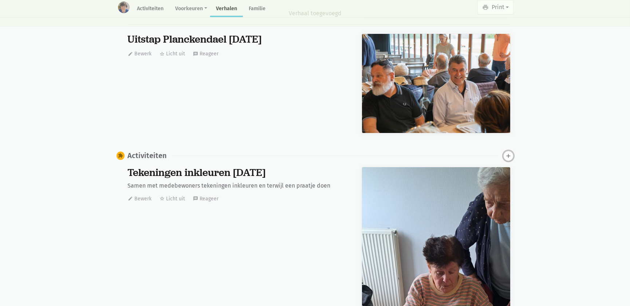
click at [506, 155] on icon "add" at bounding box center [508, 156] width 7 height 7
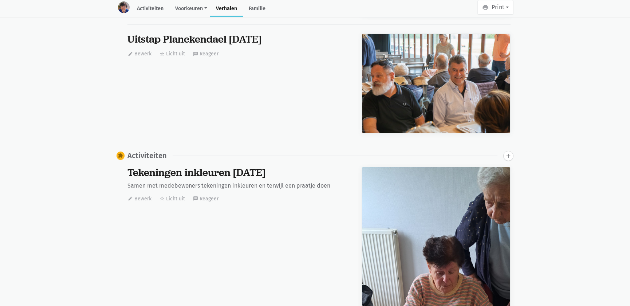
scroll to position [24183, 0]
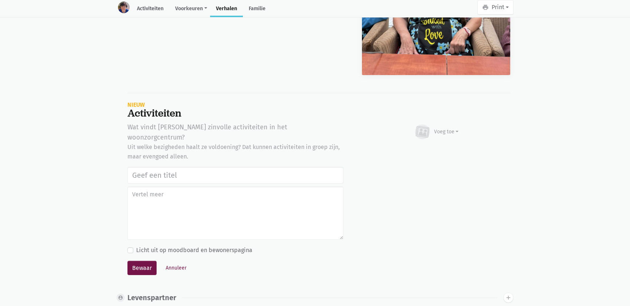
click at [146, 167] on input "text" at bounding box center [235, 175] width 216 height 17
type input "Bakes with love actie tvv stichting Alzheimer onderzoek [DATE]"
click at [436, 128] on div "Voeg toe" at bounding box center [446, 132] width 25 height 8
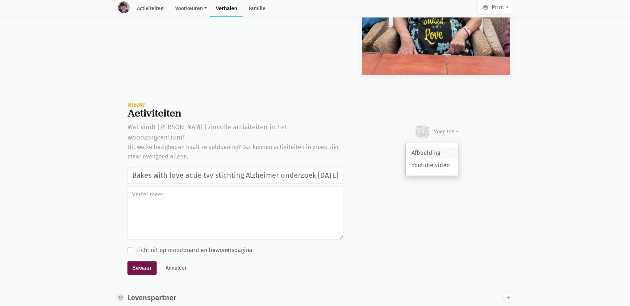
click at [422, 150] on link "Afbeelding" at bounding box center [432, 153] width 53 height 12
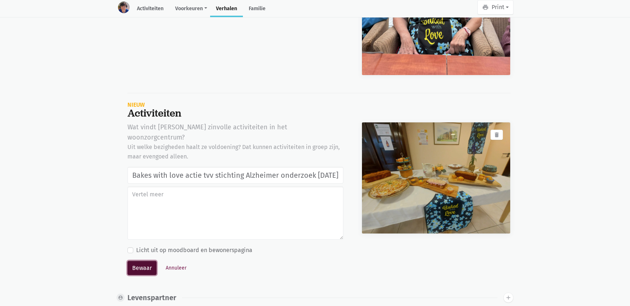
click at [146, 261] on button "Bewaar" at bounding box center [141, 268] width 29 height 15
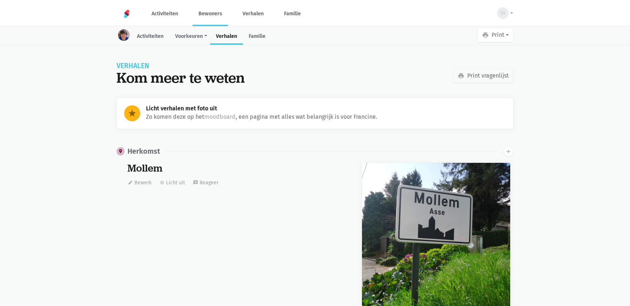
click at [213, 14] on link "Bewoners" at bounding box center [210, 13] width 35 height 24
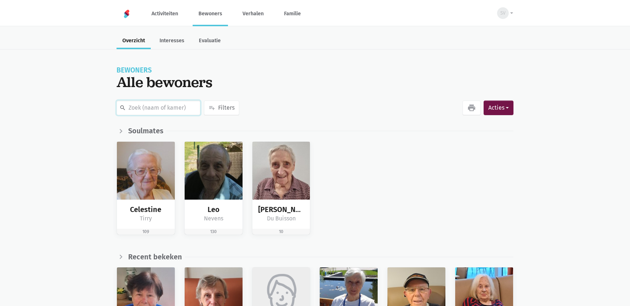
click at [142, 105] on input "text" at bounding box center [159, 107] width 84 height 15
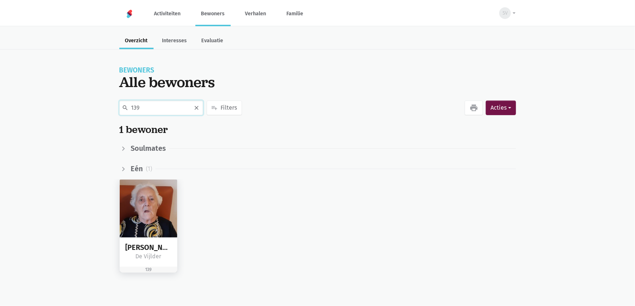
type input "139"
click at [125, 183] on img at bounding box center [149, 208] width 58 height 58
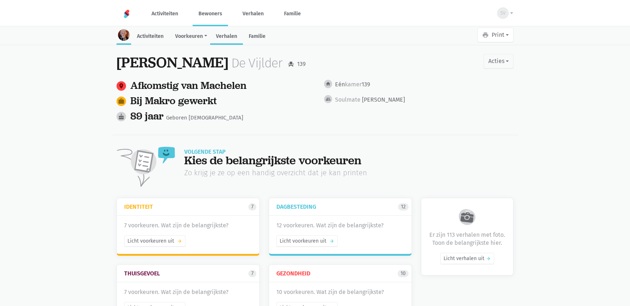
click at [221, 38] on link "Verhalen" at bounding box center [226, 37] width 33 height 16
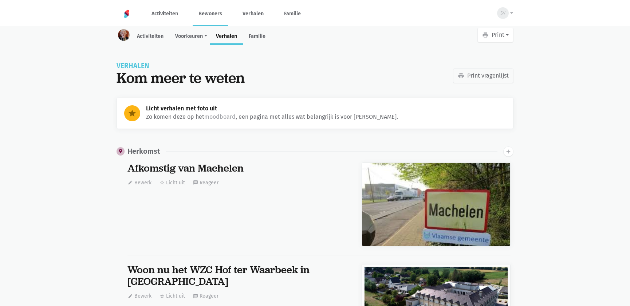
scroll to position [9752, 0]
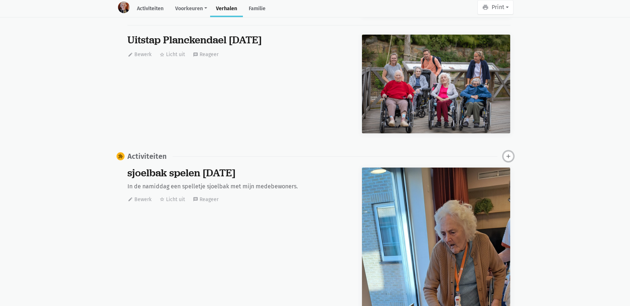
click at [508, 153] on icon "add" at bounding box center [508, 156] width 7 height 7
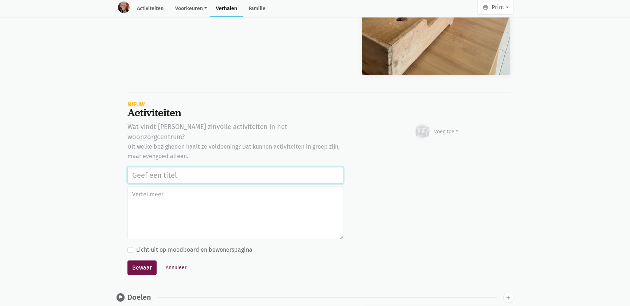
click at [196, 167] on input "text" at bounding box center [235, 175] width 216 height 17
paste input "Bakes with love actie tvv stichting Alzheimer onderzoek 18/09/2025"
type input "Bakes with love actie tvv stichting Alzheimer onderzoek 18/09/2025"
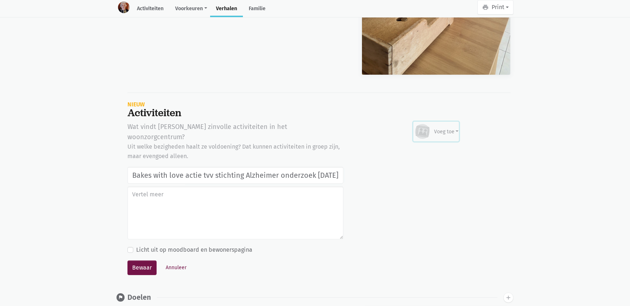
click at [427, 123] on icon at bounding box center [422, 131] width 17 height 16
click at [435, 150] on link "Afbeelding" at bounding box center [432, 152] width 53 height 12
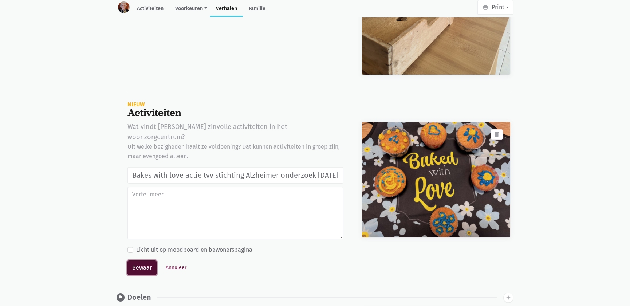
click at [135, 260] on button "Bewaar" at bounding box center [141, 267] width 29 height 15
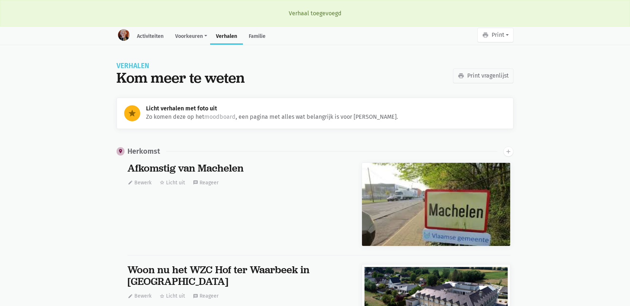
scroll to position [9752, 0]
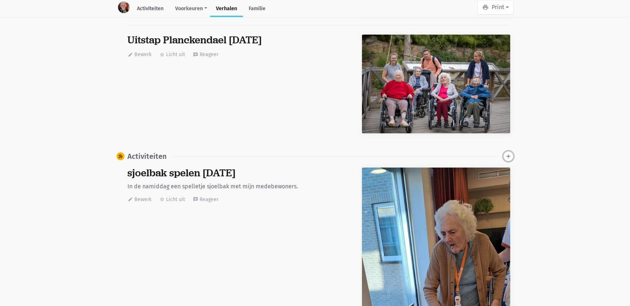
click at [511, 154] on icon "add" at bounding box center [508, 156] width 7 height 7
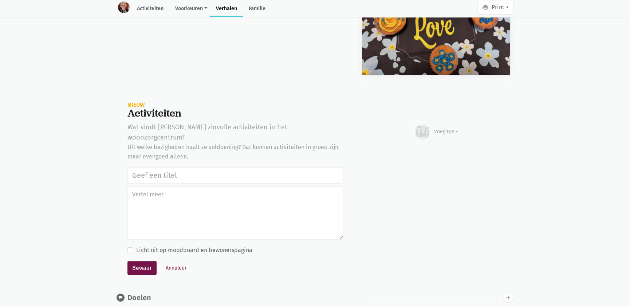
click at [218, 167] on input "text" at bounding box center [235, 175] width 216 height 17
type input "Bakes with love actie tvv stichting Alzheimer onderzoek [DATE]"
click at [448, 128] on div "Voeg toe" at bounding box center [446, 132] width 25 height 8
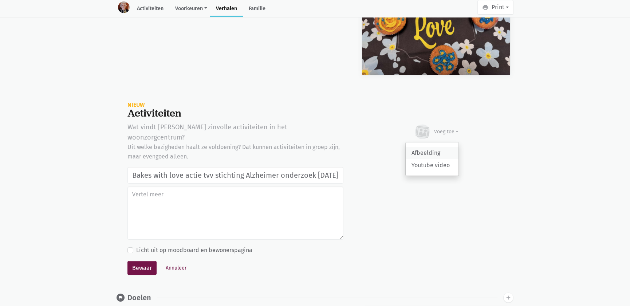
click at [451, 147] on link "Afbeelding" at bounding box center [432, 153] width 53 height 12
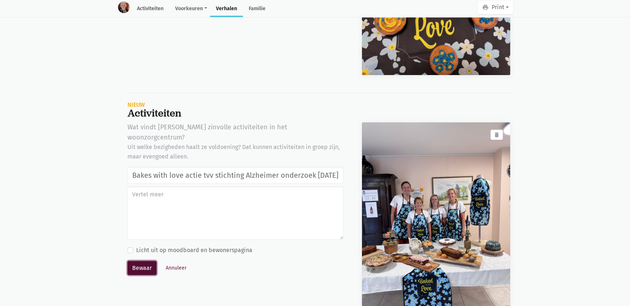
click at [142, 261] on button "Bewaar" at bounding box center [141, 268] width 29 height 15
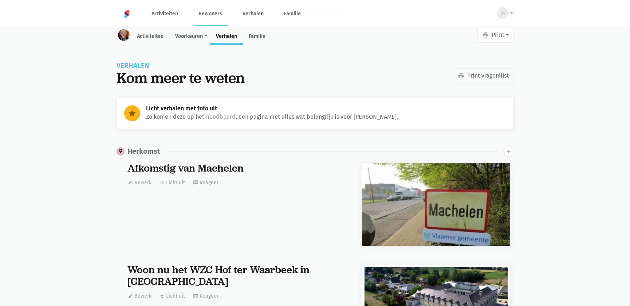
scroll to position [9752, 0]
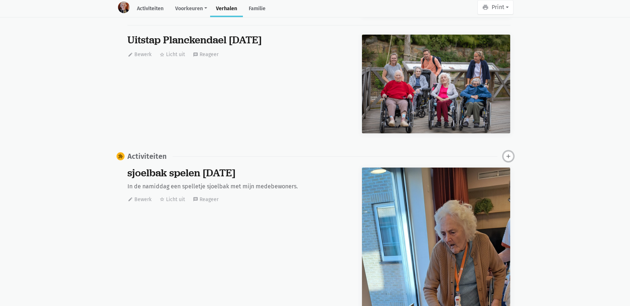
click at [505, 153] on icon "add" at bounding box center [508, 156] width 7 height 7
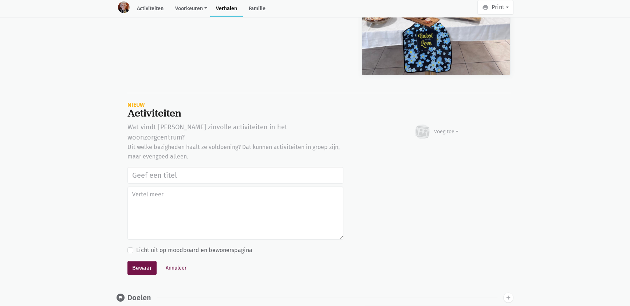
click at [182, 167] on input "text" at bounding box center [235, 175] width 216 height 17
type input "Bakes with love actie tvv stichting Alzheimer onderzoek [DATE]"
click at [444, 128] on div "Voeg toe" at bounding box center [446, 132] width 25 height 8
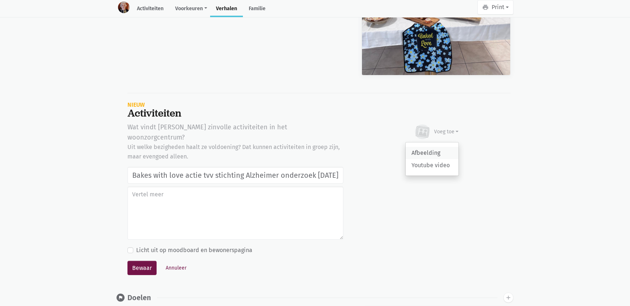
click at [438, 147] on link "Afbeelding" at bounding box center [432, 153] width 53 height 12
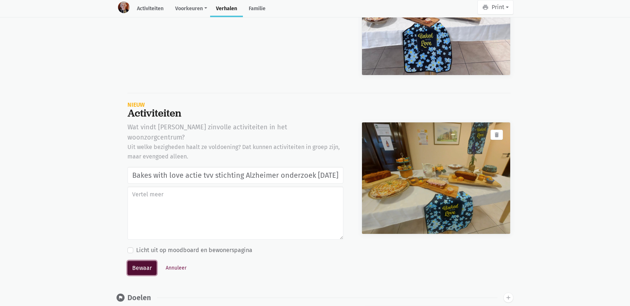
click at [148, 261] on button "Bewaar" at bounding box center [141, 268] width 29 height 15
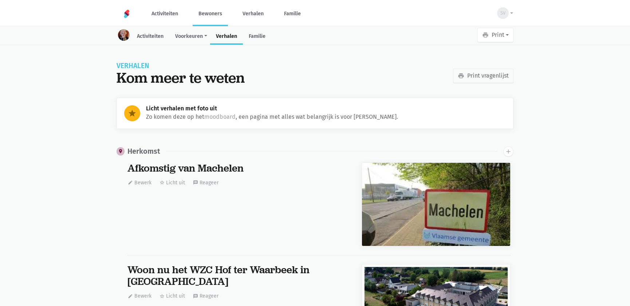
scroll to position [9752, 0]
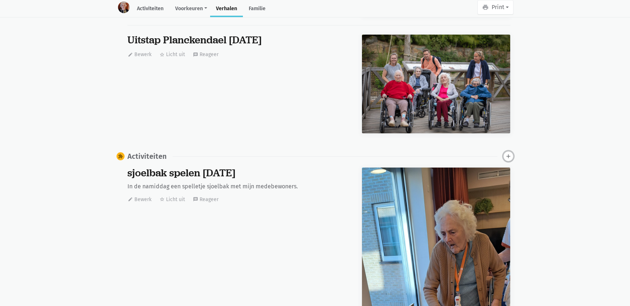
click at [507, 153] on icon "add" at bounding box center [508, 156] width 7 height 7
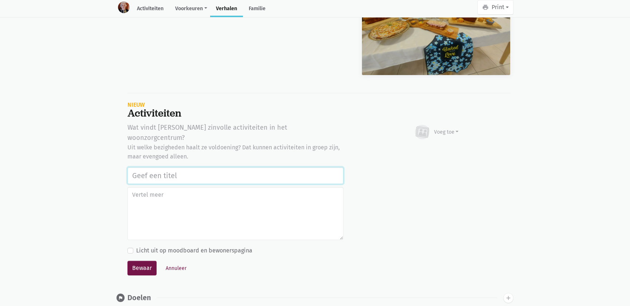
click at [240, 167] on input "text" at bounding box center [235, 175] width 216 height 17
click at [252, 167] on input "text" at bounding box center [235, 175] width 216 height 17
paste input "Bakes with love actie tvv stichting Alzheimer onderzoek [DATE]"
type input "Bakes with love actie tvv stichting Alzheimer onderzoek 18/09/2025"
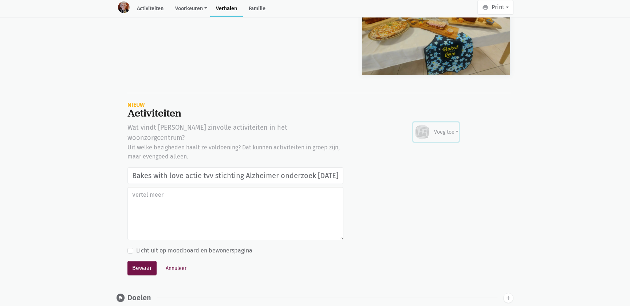
scroll to position [0, 0]
click at [449, 128] on div "Voeg toe" at bounding box center [446, 132] width 25 height 8
click at [435, 149] on link "Afbeelding" at bounding box center [432, 153] width 53 height 12
click at [139, 261] on button "Bewaar" at bounding box center [141, 268] width 29 height 15
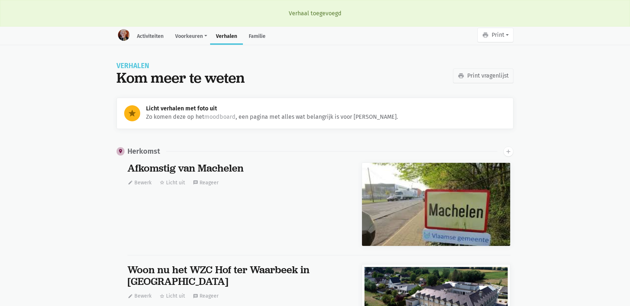
scroll to position [9752, 0]
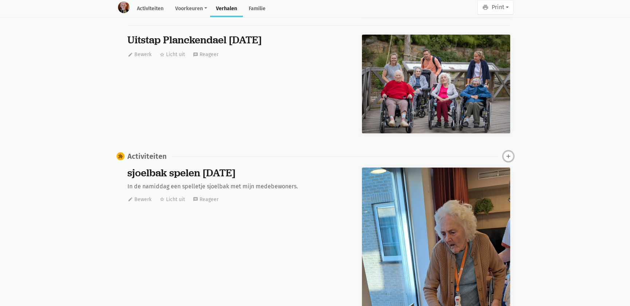
click at [507, 154] on icon "add" at bounding box center [508, 156] width 7 height 7
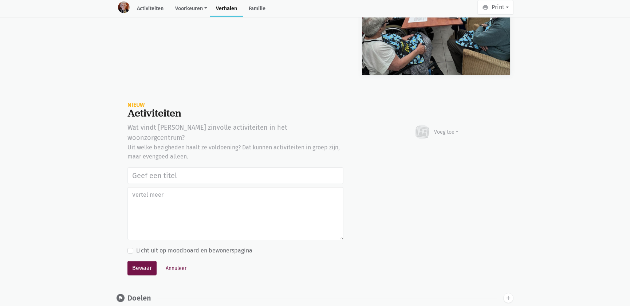
click at [192, 167] on input "text" at bounding box center [235, 175] width 216 height 17
type input "Bakes with love actie tvv stichting Alzheimer onderzoek 18/09/2025"
click at [421, 130] on icon at bounding box center [422, 131] width 11 height 9
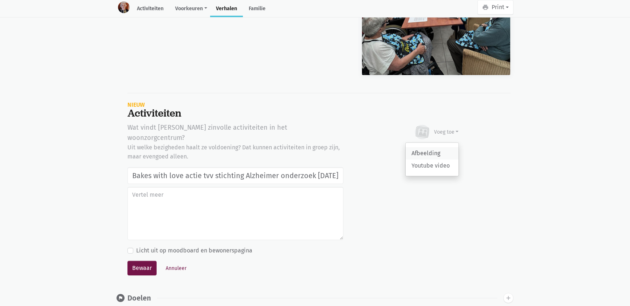
click at [423, 152] on link "Afbeelding" at bounding box center [432, 153] width 53 height 12
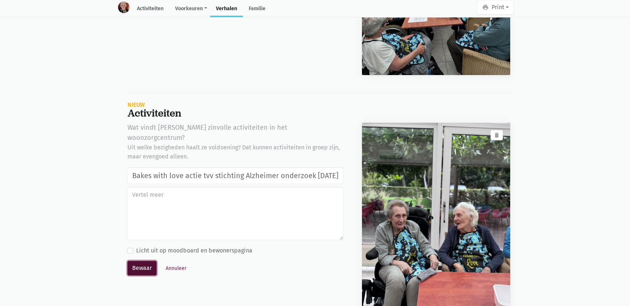
click at [144, 261] on button "Bewaar" at bounding box center [141, 268] width 29 height 15
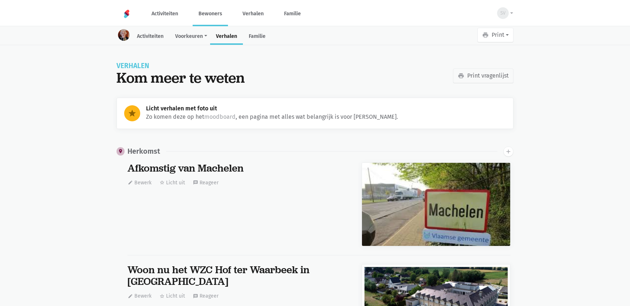
scroll to position [9752, 0]
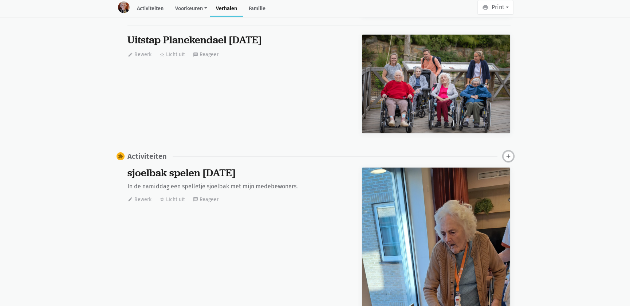
click at [507, 157] on button "add" at bounding box center [508, 156] width 10 height 10
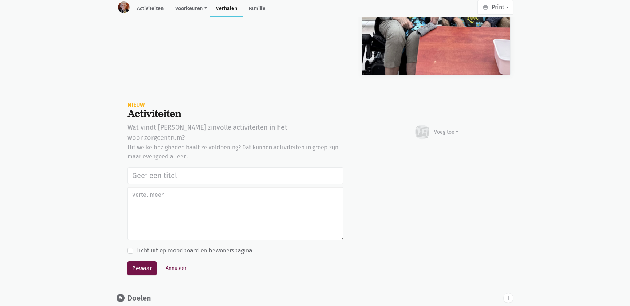
click at [173, 167] on input "text" at bounding box center [235, 175] width 216 height 17
type input "Bakes with love actie tvv stichting Alzheimer onderzoek [DATE]"
click at [439, 128] on div "Voeg toe" at bounding box center [446, 132] width 25 height 8
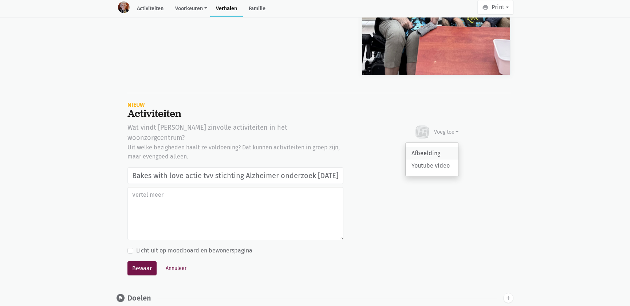
click at [434, 147] on link "Afbeelding" at bounding box center [432, 153] width 53 height 12
click at [170, 263] on button "Annuleer" at bounding box center [175, 268] width 27 height 11
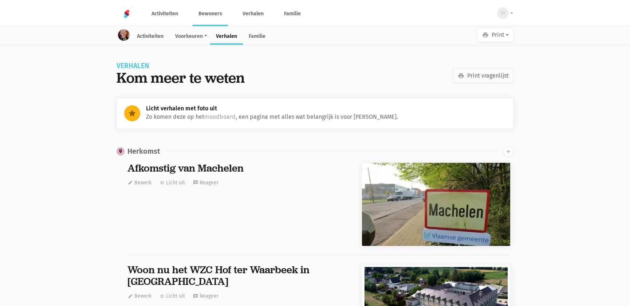
click at [209, 17] on link "Bewoners" at bounding box center [210, 13] width 35 height 24
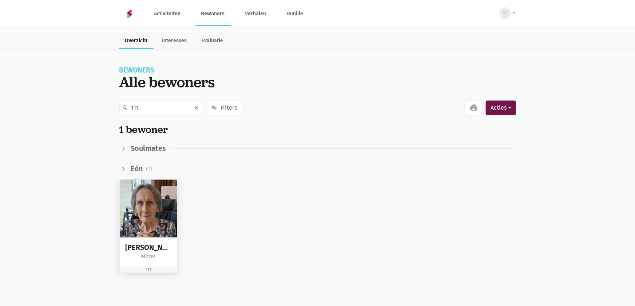
type input "111"
click at [167, 209] on img at bounding box center [149, 208] width 58 height 58
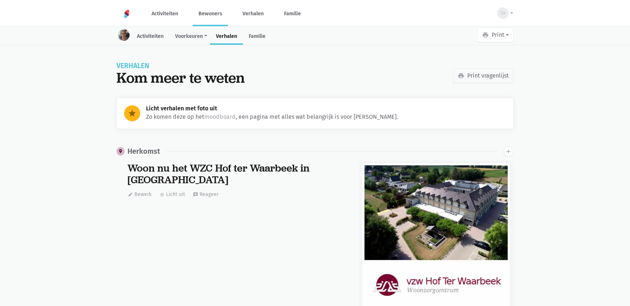
scroll to position [7651, 0]
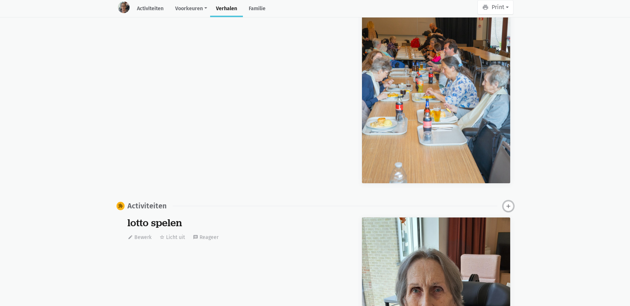
click at [510, 203] on icon "add" at bounding box center [508, 206] width 7 height 7
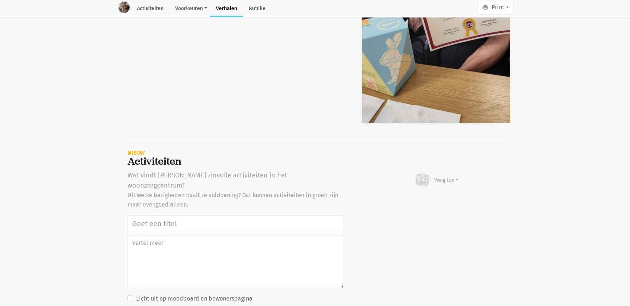
click at [178, 215] on input "text" at bounding box center [235, 223] width 216 height 17
type input "Bakes with love actie tvv stichting Alzheimer onderzoek [DATE]"
click at [441, 172] on div "Voeg toe" at bounding box center [436, 180] width 45 height 16
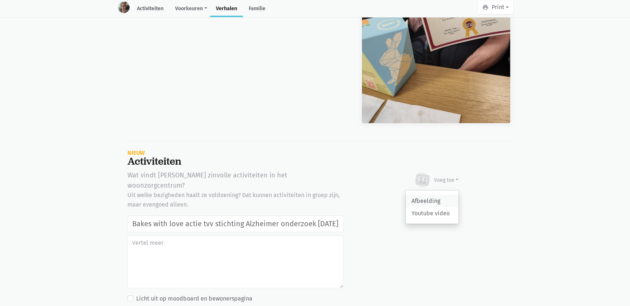
click at [438, 195] on link "Afbeelding" at bounding box center [432, 201] width 53 height 12
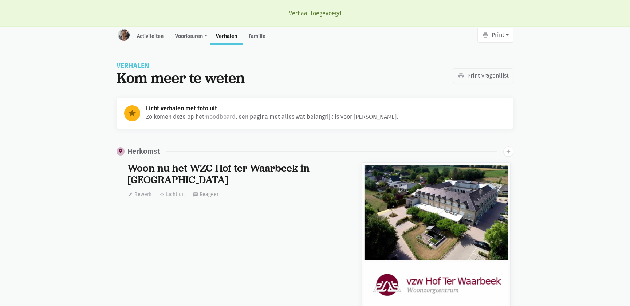
scroll to position [7651, 0]
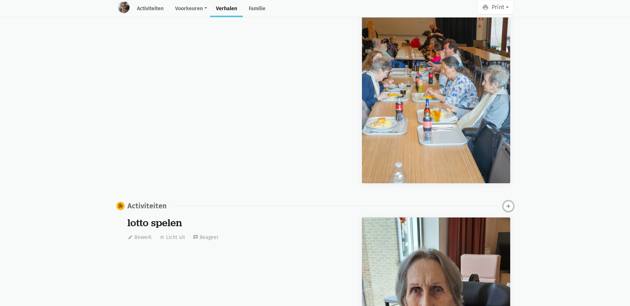
click at [509, 203] on icon "add" at bounding box center [508, 206] width 7 height 7
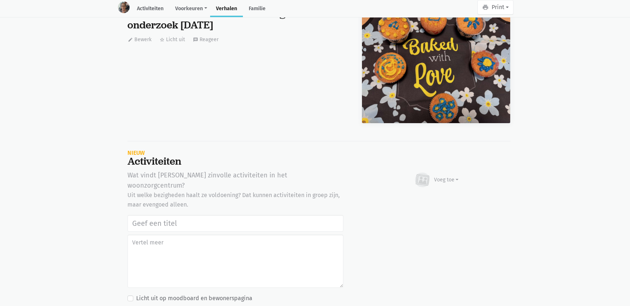
click at [159, 215] on input "text" at bounding box center [235, 223] width 216 height 17
type input "Bakes with love actie tvv stichting Alzheimer onderzoek [DATE]"
click at [449, 172] on div "Voeg toe" at bounding box center [436, 180] width 45 height 16
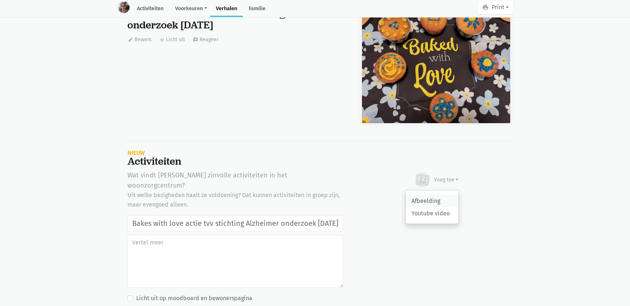
click at [440, 195] on link "Afbeelding" at bounding box center [432, 201] width 53 height 12
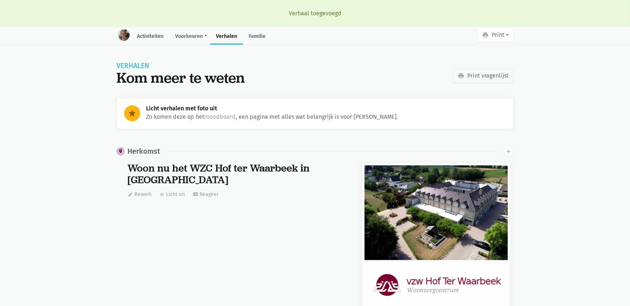
scroll to position [7651, 0]
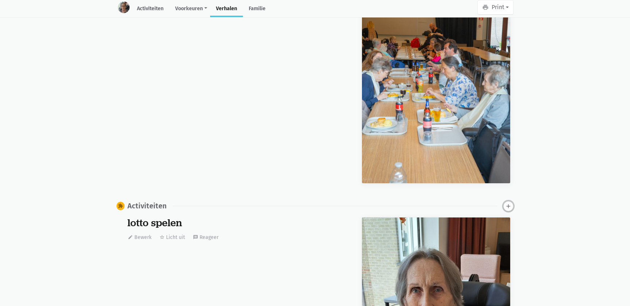
click at [505, 203] on icon "add" at bounding box center [508, 206] width 7 height 7
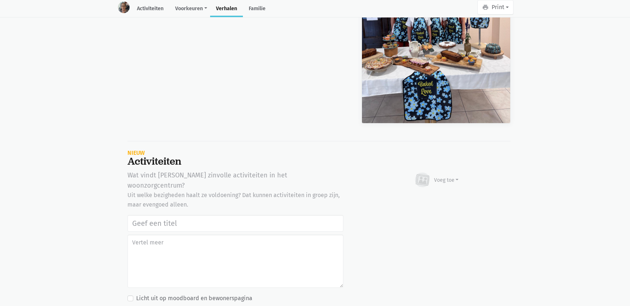
click at [135, 215] on input "text" at bounding box center [235, 223] width 216 height 17
type input "Bakes with love actie tvv stichting Alzheimer onderzoek 18/09/2025"
click at [434, 172] on div "Voeg toe" at bounding box center [436, 180] width 45 height 16
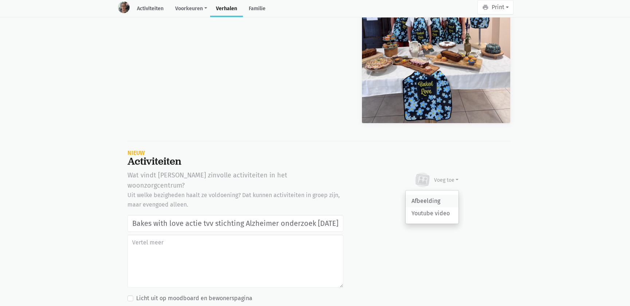
click at [422, 195] on link "Afbeelding" at bounding box center [432, 201] width 53 height 12
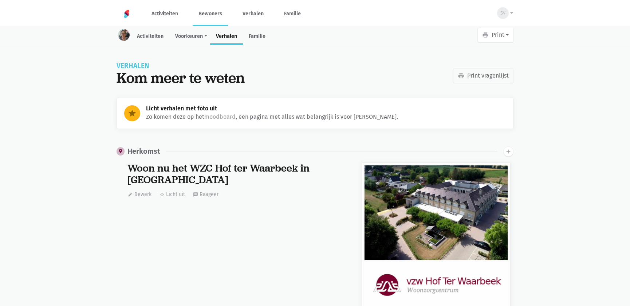
scroll to position [7651, 0]
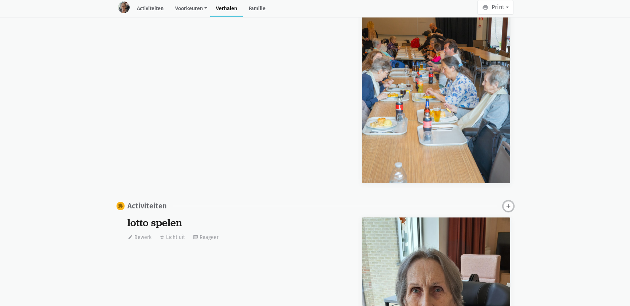
click at [508, 203] on icon "add" at bounding box center [508, 206] width 7 height 7
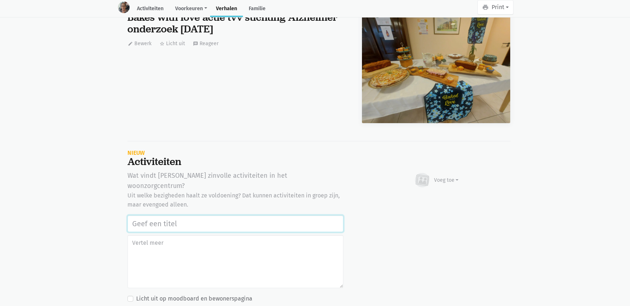
click at [179, 215] on input "text" at bounding box center [235, 223] width 216 height 17
paste input "Bakes with love actie tvv stichting Alzheimer onderzoek [DATE]"
type input "Bakes with love actie tvv stichting Alzheimer onderzoek [DATE]"
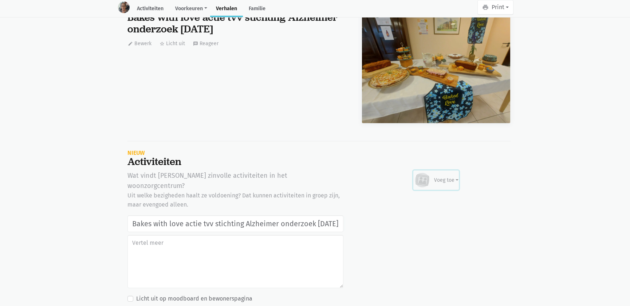
click at [451, 172] on div "Voeg toe" at bounding box center [436, 180] width 45 height 16
click at [436, 195] on link "Afbeelding" at bounding box center [432, 201] width 53 height 12
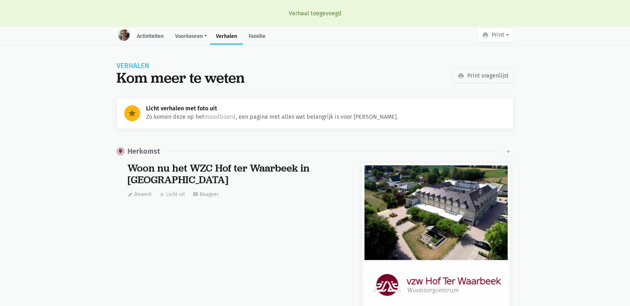
scroll to position [7651, 0]
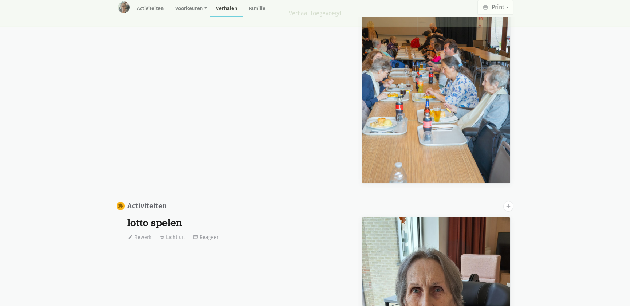
click at [502, 201] on div "extension Activiteiten add" at bounding box center [315, 206] width 397 height 10
click at [505, 203] on icon "add" at bounding box center [508, 206] width 7 height 7
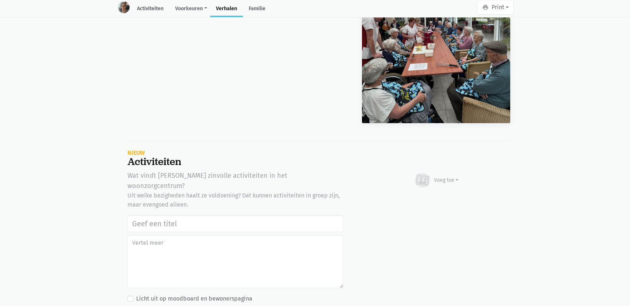
click at [200, 215] on input "text" at bounding box center [235, 223] width 216 height 17
type input "Bakes with love actie tvv stichting Alzheimer onderzoek [DATE]"
drag, startPoint x: 428, startPoint y: 125, endPoint x: 426, endPoint y: 128, distance: 3.9
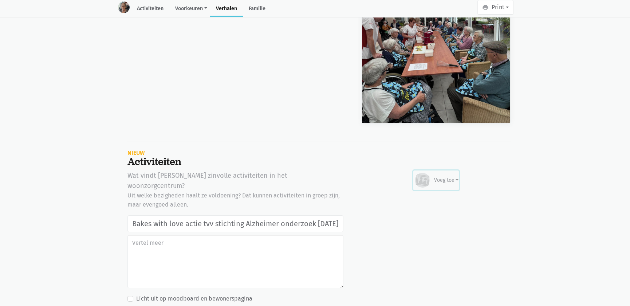
click at [427, 172] on icon at bounding box center [422, 180] width 17 height 16
click at [424, 195] on link "Afbeelding" at bounding box center [432, 201] width 53 height 12
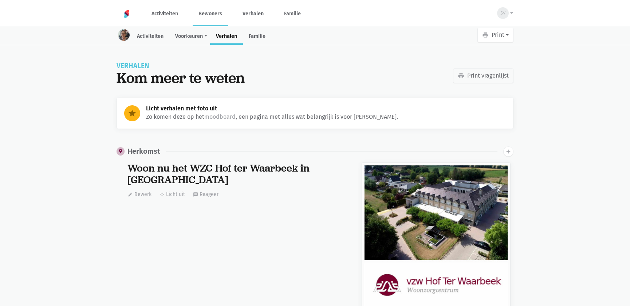
click at [212, 21] on link "Bewoners" at bounding box center [210, 13] width 35 height 24
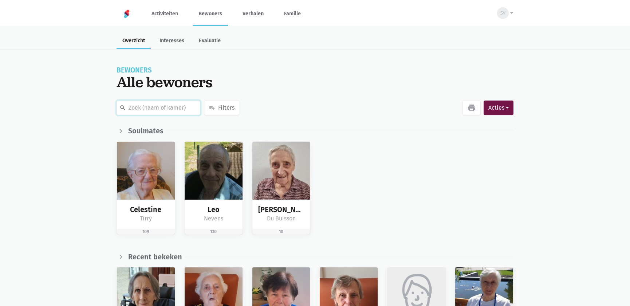
drag, startPoint x: 0, startPoint y: 0, endPoint x: 160, endPoint y: 104, distance: 190.6
click at [160, 104] on input "text" at bounding box center [159, 107] width 84 height 15
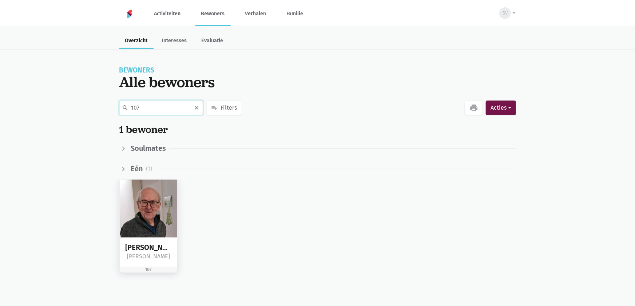
type input "107"
click at [171, 197] on img at bounding box center [149, 208] width 58 height 58
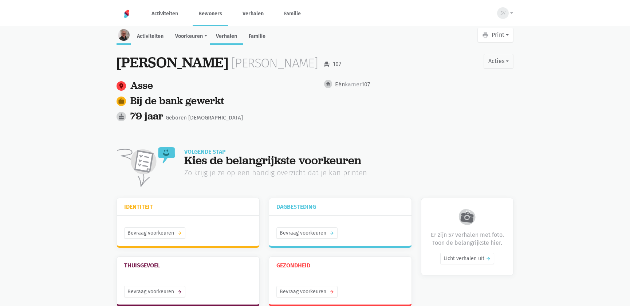
click at [225, 30] on link "Verhalen" at bounding box center [226, 37] width 33 height 16
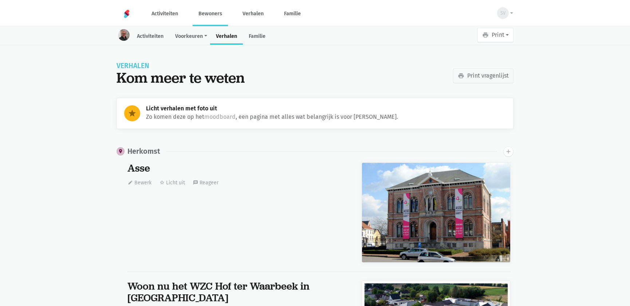
scroll to position [6844, 0]
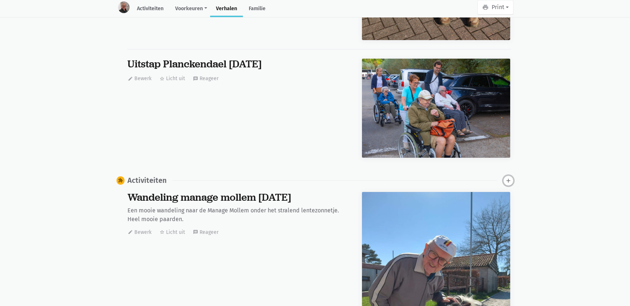
click at [511, 175] on button "add" at bounding box center [508, 180] width 10 height 10
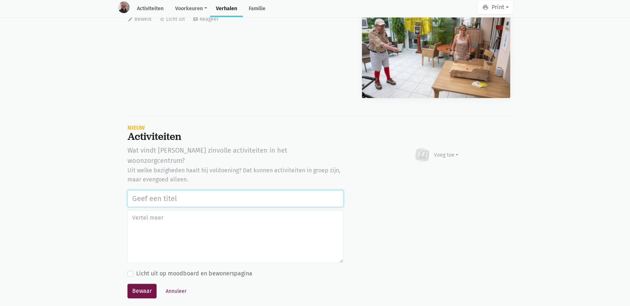
click at [162, 190] on input "text" at bounding box center [235, 198] width 216 height 17
paste input "Bakes with love actie tvv stichting Alzheimer onderzoek [DATE]"
type input "Bakes with love actie tvv stichting Alzheimer onderzoek [DATE]"
click at [449, 151] on div "Voeg toe" at bounding box center [446, 155] width 25 height 8
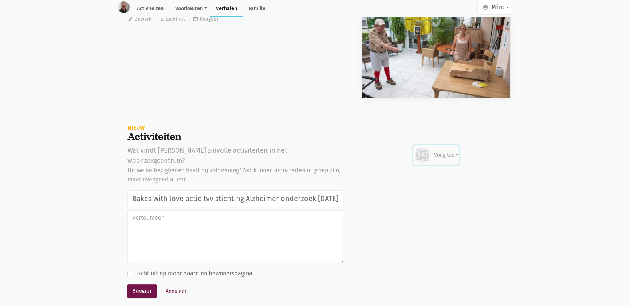
scroll to position [0, 0]
click at [435, 170] on link "Afbeelding" at bounding box center [432, 176] width 53 height 12
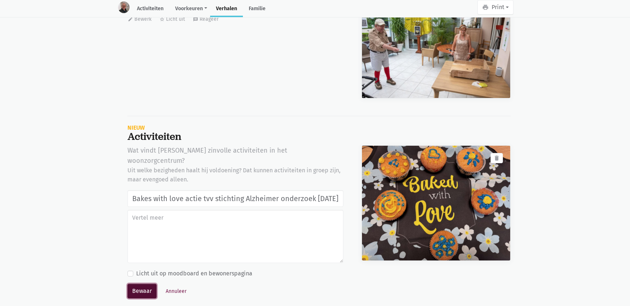
click at [145, 284] on button "Bewaar" at bounding box center [141, 291] width 29 height 15
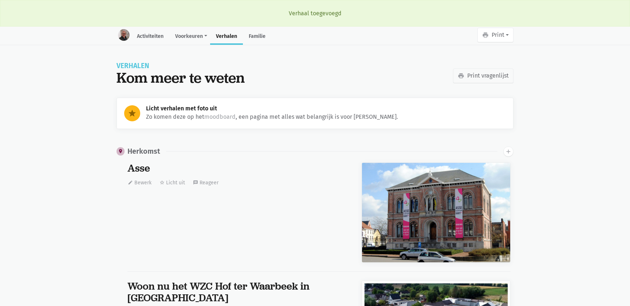
scroll to position [6844, 0]
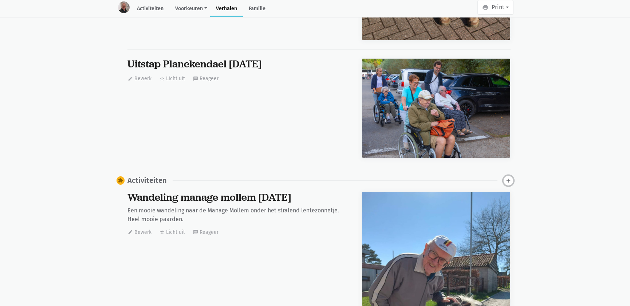
click at [509, 177] on icon "add" at bounding box center [508, 180] width 7 height 7
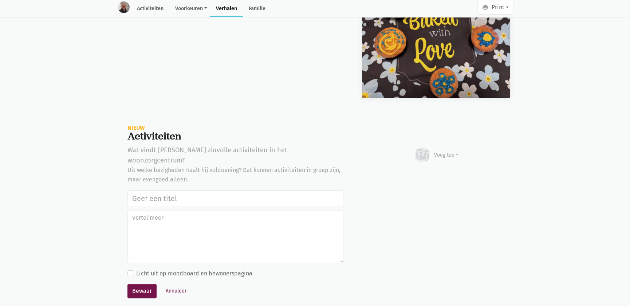
click at [165, 190] on input "text" at bounding box center [235, 198] width 216 height 17
click at [164, 190] on input "text" at bounding box center [235, 198] width 216 height 17
type input "Bakes with love actie tvv stichting Alzheimer onderzoek [DATE]"
click at [438, 147] on div "Voeg toe" at bounding box center [436, 155] width 45 height 16
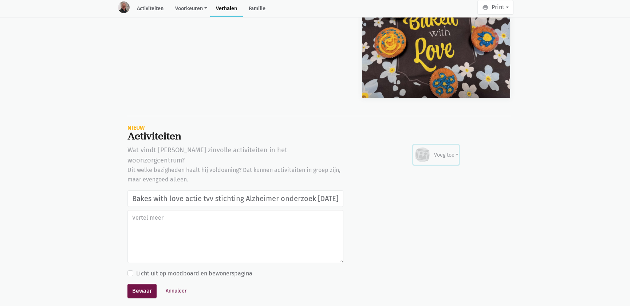
scroll to position [0, 0]
click at [434, 170] on link "Afbeelding" at bounding box center [432, 176] width 53 height 12
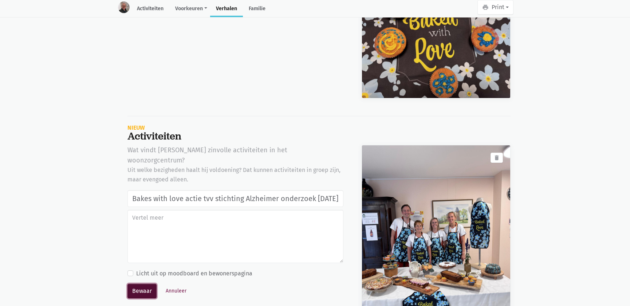
click at [147, 284] on button "Bewaar" at bounding box center [141, 291] width 29 height 15
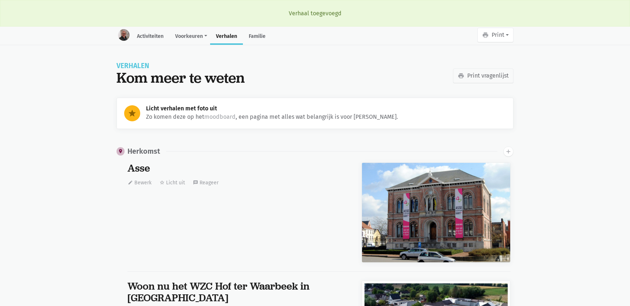
scroll to position [6844, 0]
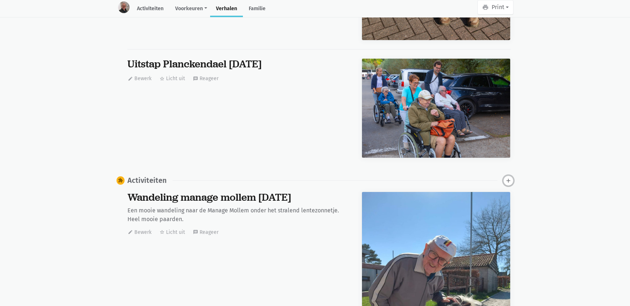
click at [511, 177] on icon "add" at bounding box center [508, 180] width 7 height 7
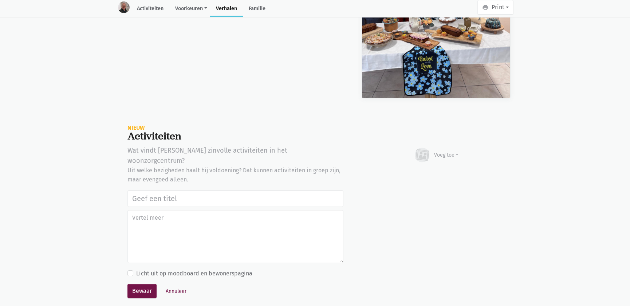
click at [193, 190] on input "text" at bounding box center [235, 198] width 216 height 17
type input "Bakes with love actie tvv stichting Alzheimer onderzoek 18/09/2025"
click at [446, 151] on div "Voeg toe" at bounding box center [446, 155] width 25 height 8
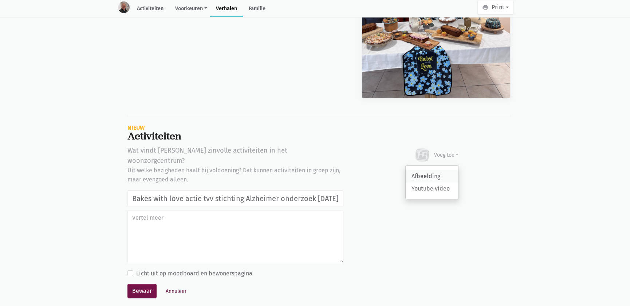
click at [433, 170] on link "Afbeelding" at bounding box center [432, 176] width 53 height 12
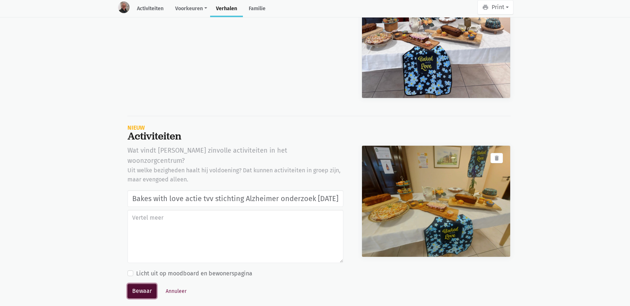
click at [145, 284] on button "Bewaar" at bounding box center [141, 291] width 29 height 15
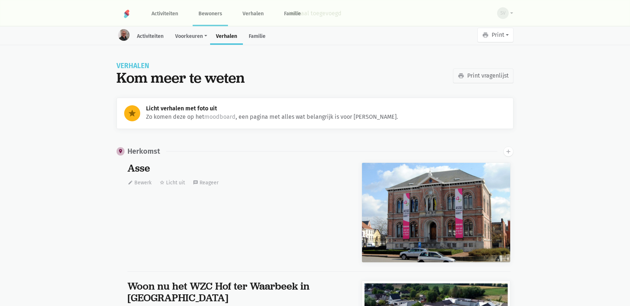
scroll to position [6844, 0]
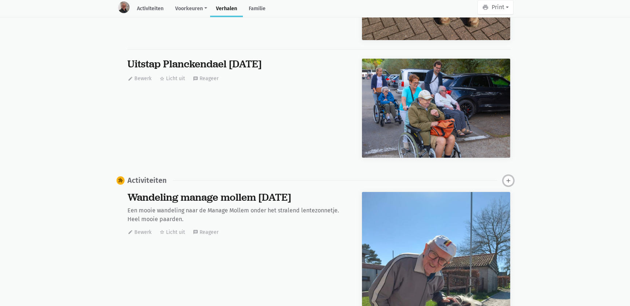
click at [505, 177] on icon "add" at bounding box center [508, 180] width 7 height 7
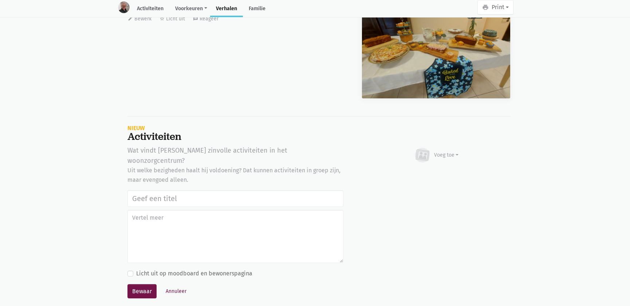
click at [135, 190] on input "text" at bounding box center [235, 198] width 216 height 17
type input "Bakes with love actie tvv stichting Alzheimer onderzoek [DATE]"
click at [455, 151] on div "Voeg toe" at bounding box center [446, 155] width 25 height 8
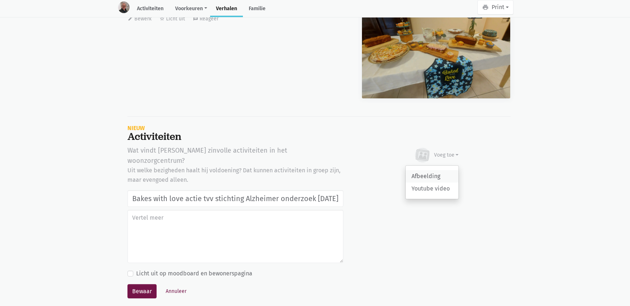
click at [445, 170] on link "Afbeelding" at bounding box center [432, 176] width 53 height 12
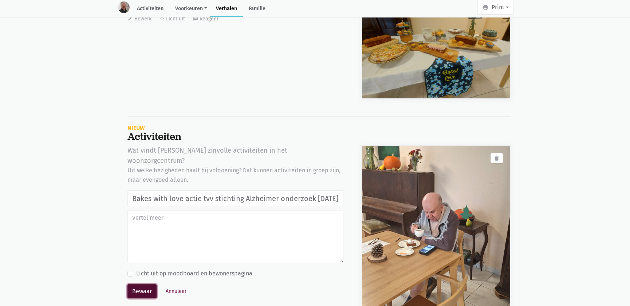
click at [146, 284] on button "Bewaar" at bounding box center [141, 291] width 29 height 15
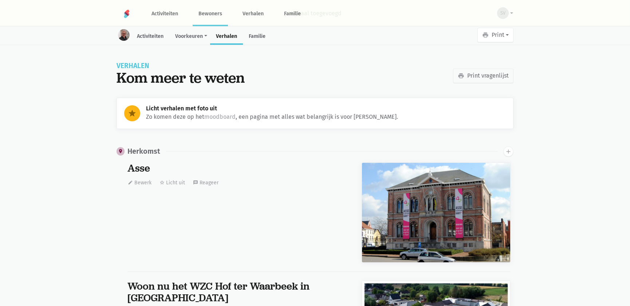
scroll to position [6844, 0]
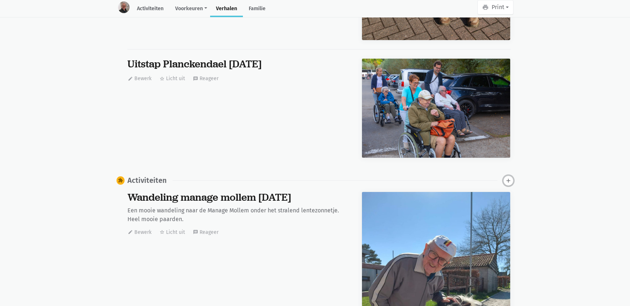
click at [508, 177] on icon "add" at bounding box center [508, 180] width 7 height 7
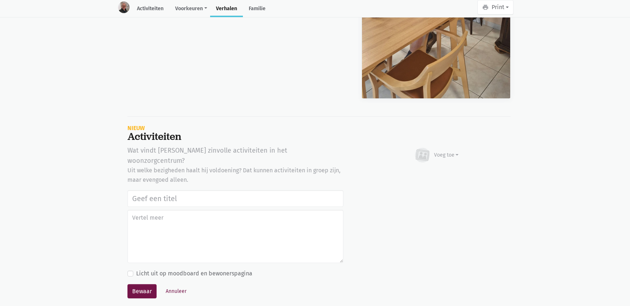
click at [219, 190] on input "text" at bounding box center [235, 198] width 216 height 17
type input "Bakes with love actie tvv stichting Alzheimer onderzoek [DATE]"
click at [448, 147] on div "Voeg toe" at bounding box center [436, 155] width 45 height 16
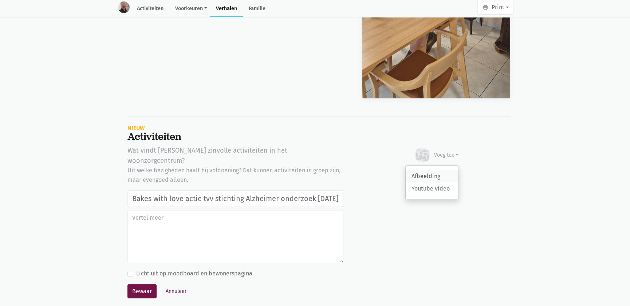
click at [443, 170] on link "Afbeelding" at bounding box center [432, 176] width 53 height 12
click at [175, 285] on button "Annuleer" at bounding box center [175, 290] width 27 height 11
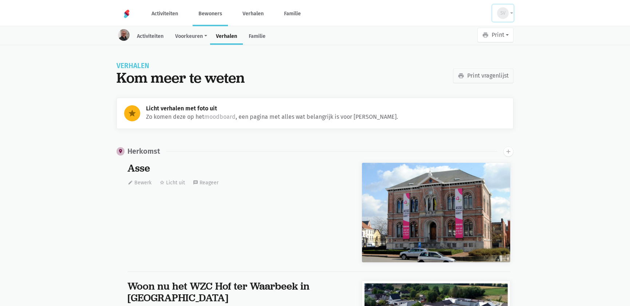
click at [509, 15] on button "SV" at bounding box center [502, 13] width 21 height 17
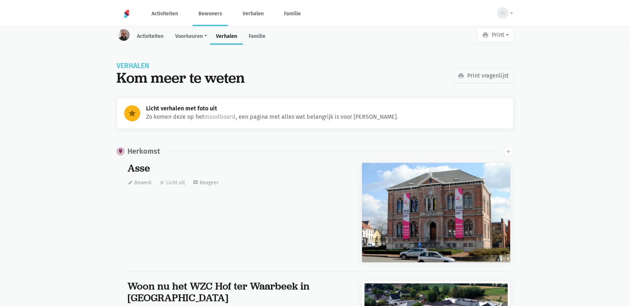
click at [220, 17] on link "Bewoners" at bounding box center [210, 13] width 35 height 24
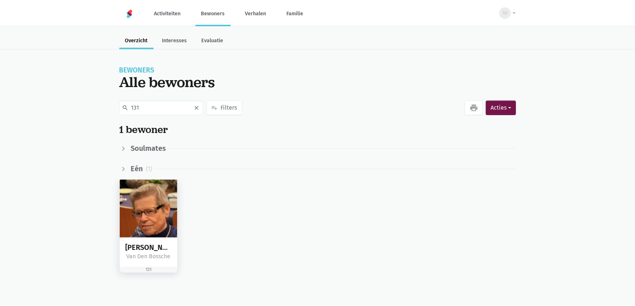
type input "131"
click at [157, 213] on img at bounding box center [149, 208] width 58 height 58
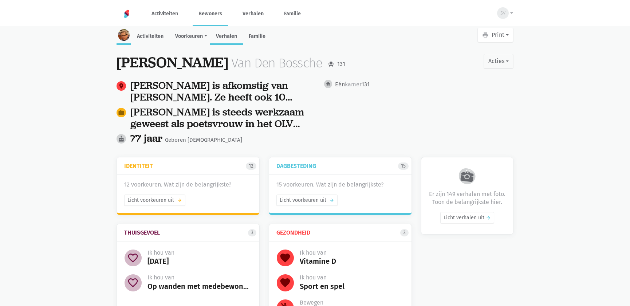
click at [222, 33] on link "Verhalen" at bounding box center [226, 37] width 33 height 16
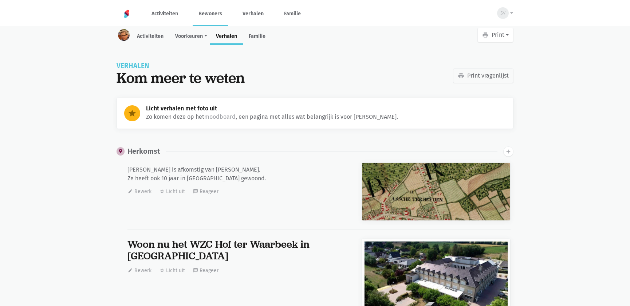
scroll to position [11665, 0]
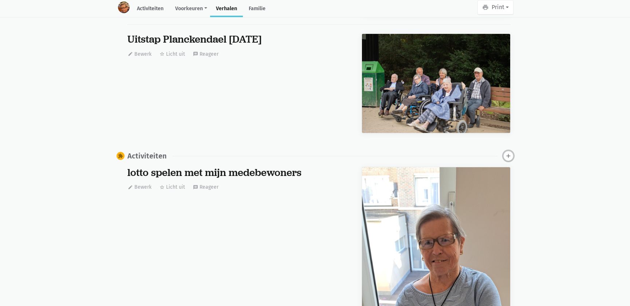
click at [510, 153] on icon "add" at bounding box center [508, 156] width 7 height 7
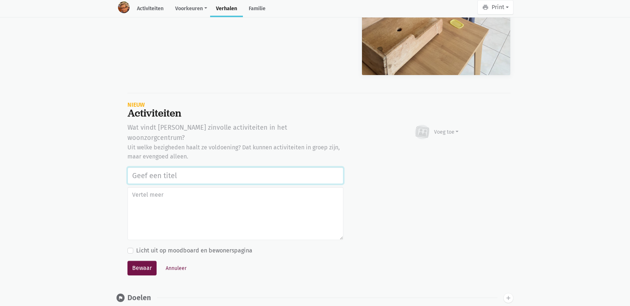
click at [157, 167] on input "text" at bounding box center [235, 175] width 216 height 17
paste input "Bakes with love actie tvv stichting Alzheimer onderzoek [DATE]"
type input "Bakes with love actie tvv stichting Alzheimer onderzoek [DATE]"
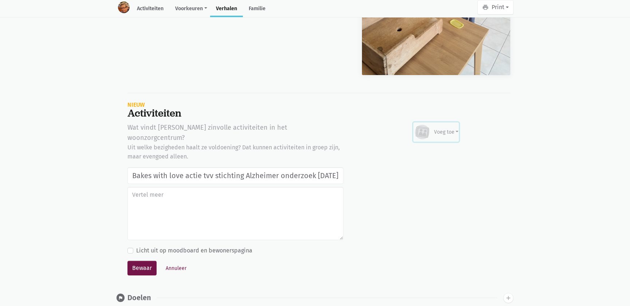
click at [451, 131] on div "Voeg toe" at bounding box center [436, 132] width 45 height 16
click at [435, 147] on link "Afbeelding" at bounding box center [432, 153] width 53 height 12
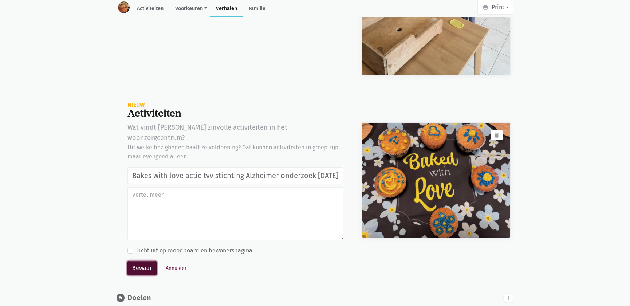
click at [135, 261] on button "Bewaar" at bounding box center [141, 268] width 29 height 15
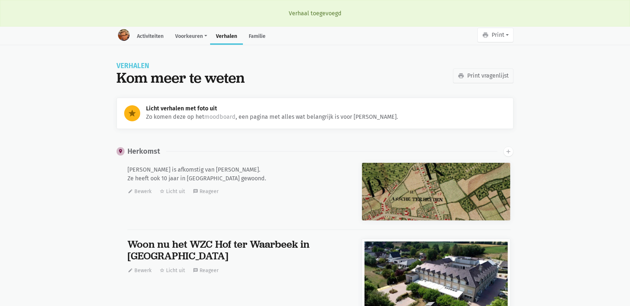
scroll to position [11665, 0]
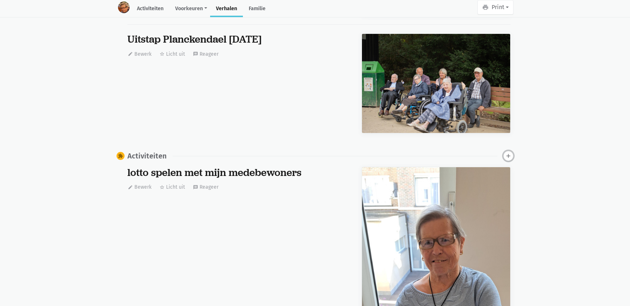
click at [508, 153] on icon "add" at bounding box center [508, 156] width 7 height 7
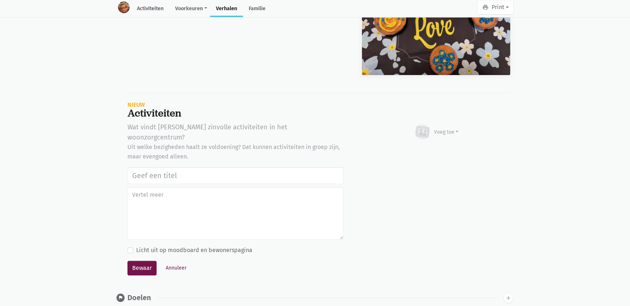
click at [179, 167] on input "text" at bounding box center [235, 175] width 216 height 17
type input "Bakes with love actie tvv stichting Alzheimer onderzoek [DATE]"
click at [444, 131] on div "Voeg toe" at bounding box center [436, 132] width 45 height 16
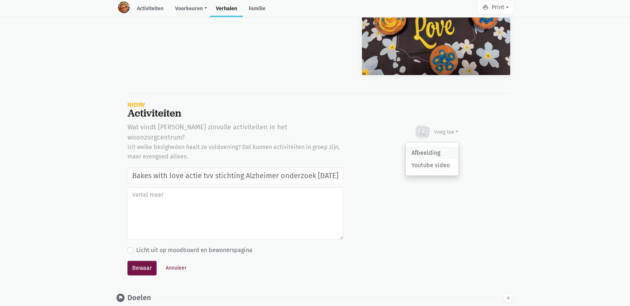
click at [438, 148] on link "Afbeelding" at bounding box center [432, 153] width 53 height 12
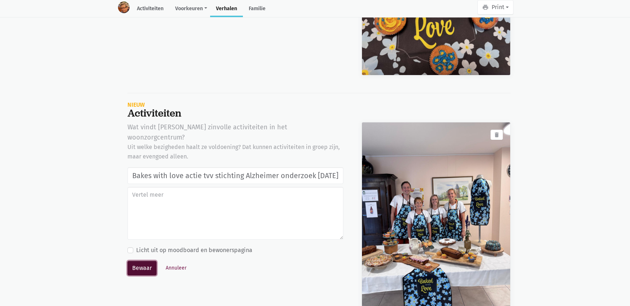
click at [138, 261] on button "Bewaar" at bounding box center [141, 268] width 29 height 15
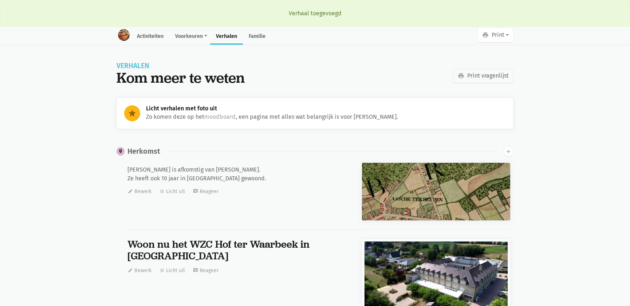
scroll to position [11665, 0]
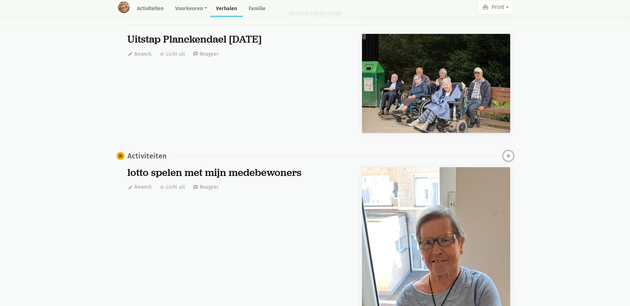
click at [509, 155] on icon "add" at bounding box center [508, 156] width 7 height 7
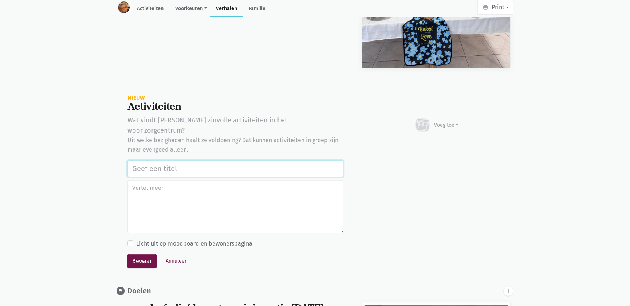
scroll to position [28457, 0]
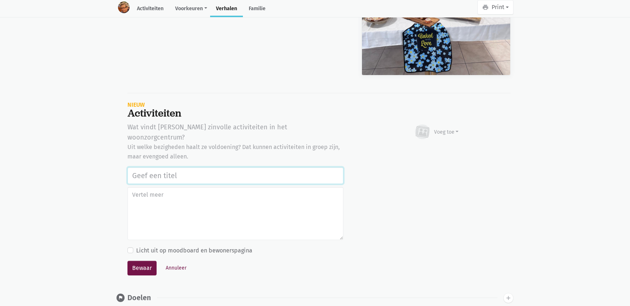
click at [174, 167] on input "text" at bounding box center [235, 175] width 216 height 17
paste input "Bakes with love actie tvv stichting Alzheimer onderzoek [DATE]"
type input "Bakes with love actie tvv stichting Alzheimer onderzoek 18/09/2025"
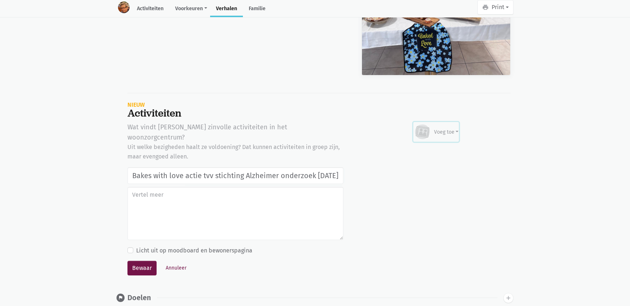
click at [444, 128] on div "Voeg toe" at bounding box center [446, 132] width 25 height 8
click at [432, 149] on link "Afbeelding" at bounding box center [432, 153] width 53 height 12
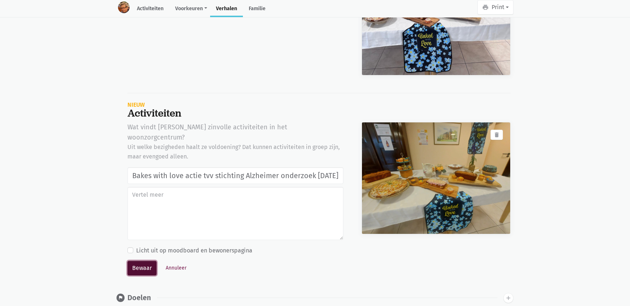
click at [133, 261] on button "Bewaar" at bounding box center [141, 268] width 29 height 15
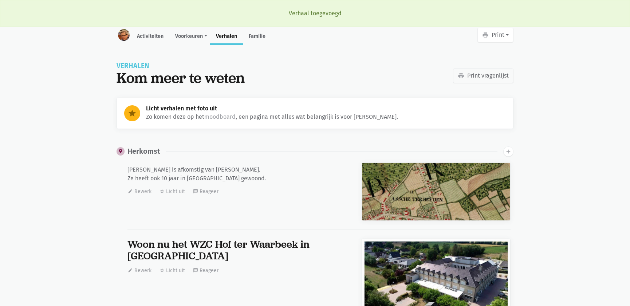
scroll to position [11665, 0]
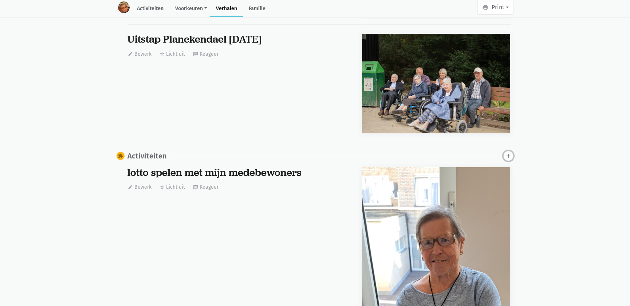
click at [507, 154] on icon "add" at bounding box center [508, 156] width 7 height 7
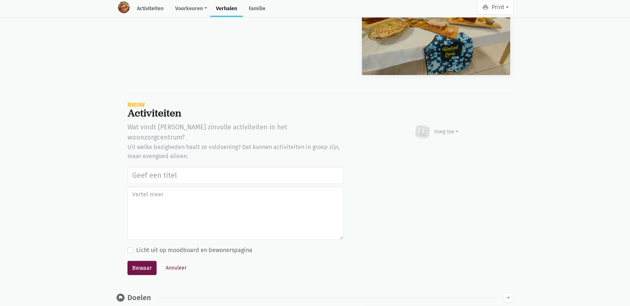
click at [194, 167] on input "text" at bounding box center [235, 175] width 216 height 17
type input "Bakes with love actie tvv stichting Alzheimer onderzoek 18/09/2025"
click at [443, 128] on div "Voeg toe" at bounding box center [446, 132] width 25 height 8
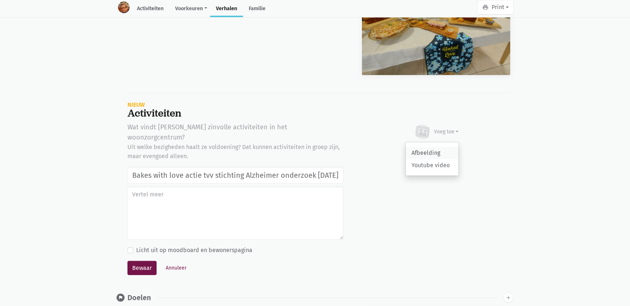
click at [442, 147] on link "Afbeelding" at bounding box center [432, 153] width 53 height 12
click at [172, 262] on button "Annuleer" at bounding box center [175, 267] width 27 height 11
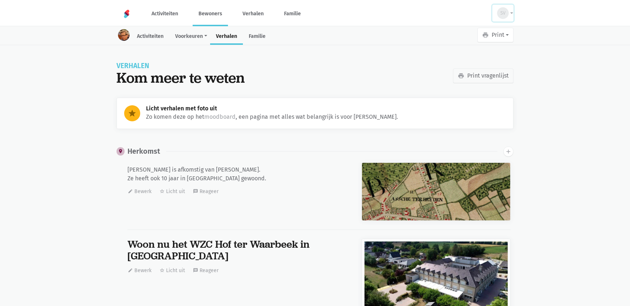
click at [508, 16] on button "SV" at bounding box center [502, 13] width 21 height 17
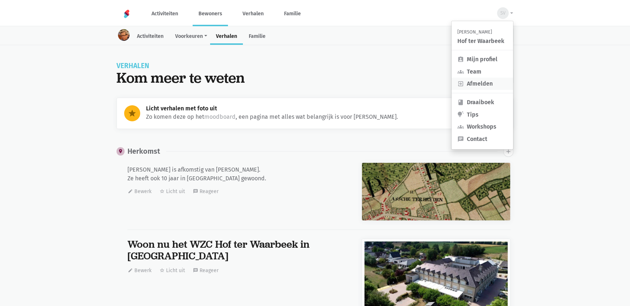
click at [471, 86] on link "exit_to_app Afmelden" at bounding box center [482, 84] width 62 height 12
